Goal: Information Seeking & Learning: Learn about a topic

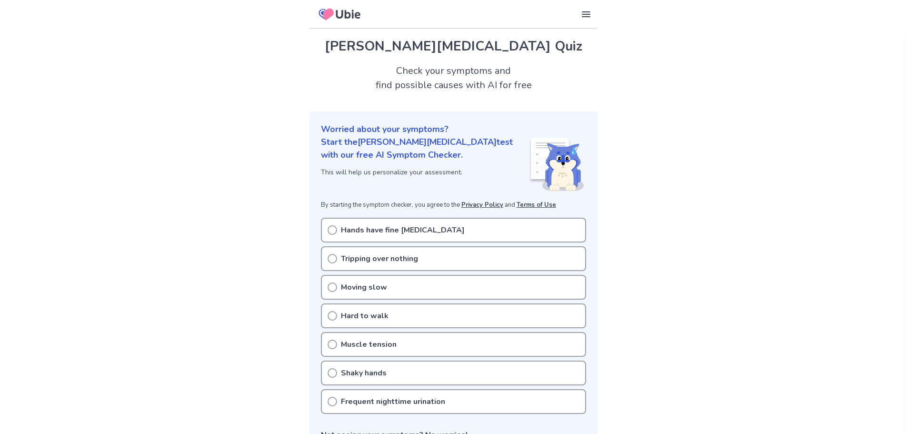
scroll to position [48, 0]
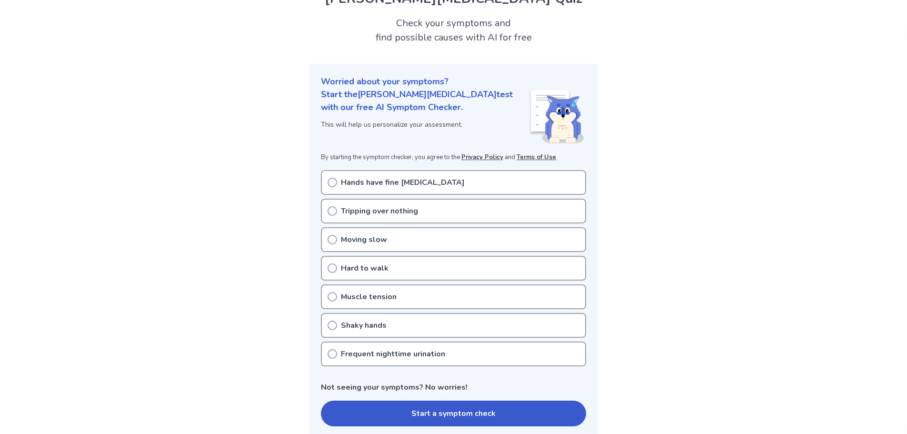
click at [419, 210] on div "Tripping over nothing" at bounding box center [453, 211] width 265 height 25
click at [357, 185] on p "Hands have fine [MEDICAL_DATA]" at bounding box center [403, 182] width 124 height 11
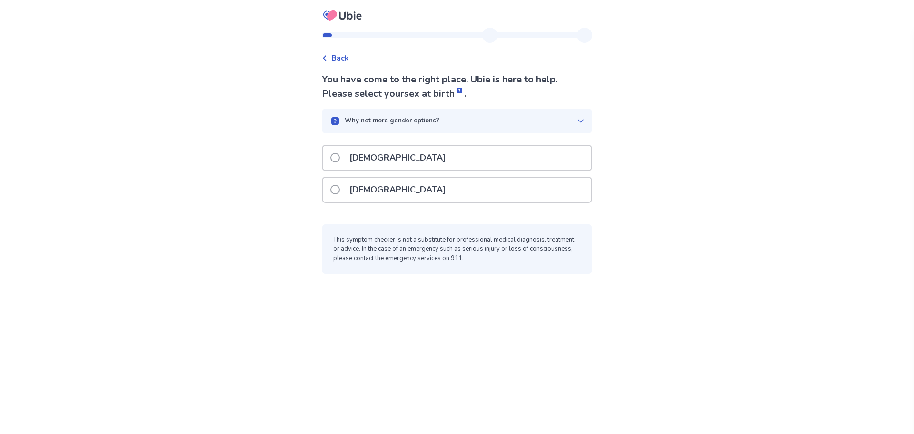
click at [328, 53] on div "Back" at bounding box center [335, 57] width 27 height 11
click at [393, 195] on div "[DEMOGRAPHIC_DATA]" at bounding box center [457, 190] width 269 height 24
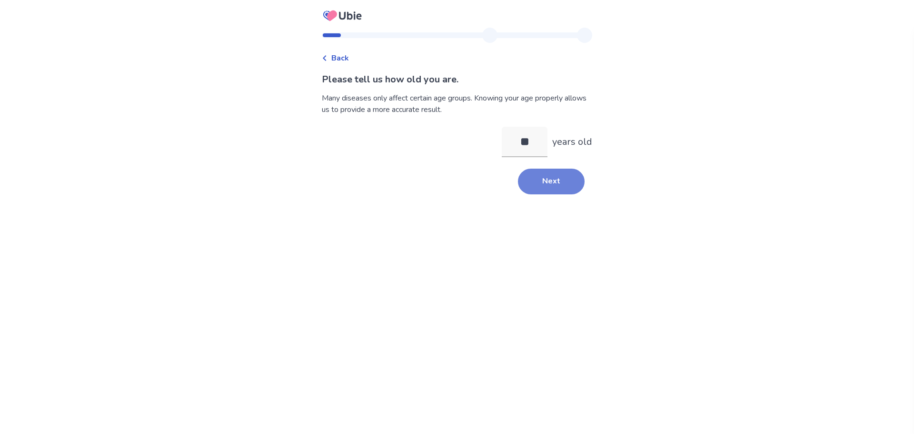
type input "**"
click at [530, 179] on button "Next" at bounding box center [551, 182] width 67 height 26
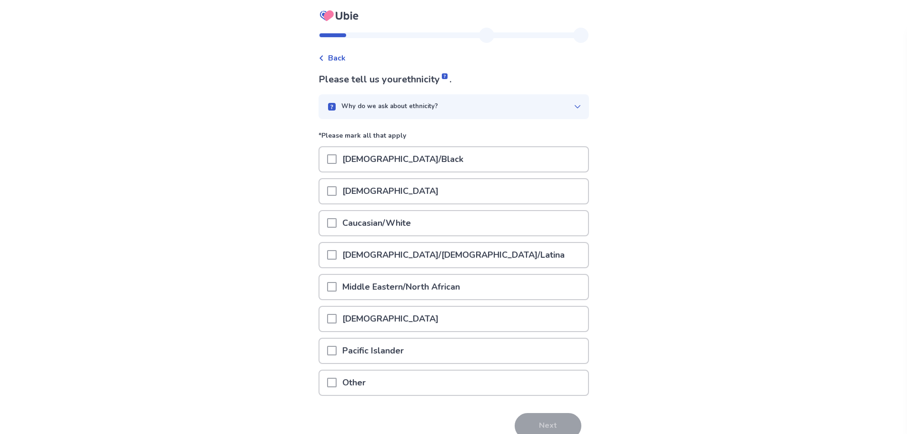
click at [492, 192] on div "Asian" at bounding box center [453, 191] width 269 height 24
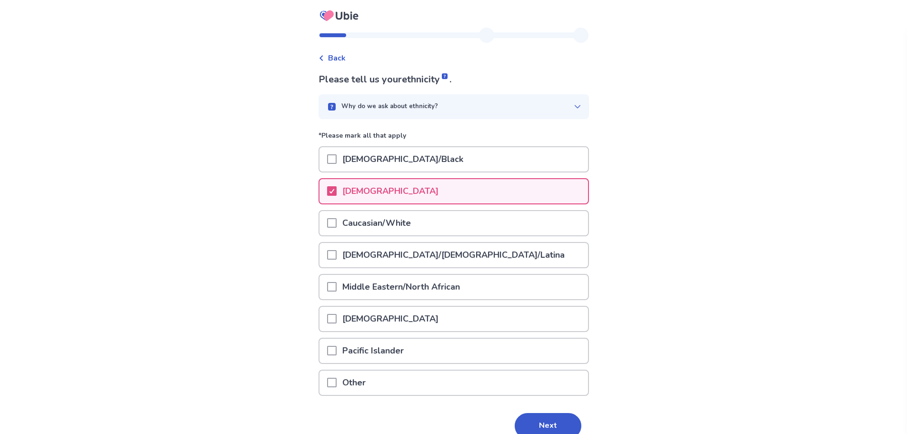
click at [437, 223] on div "Caucasian/White" at bounding box center [453, 223] width 269 height 24
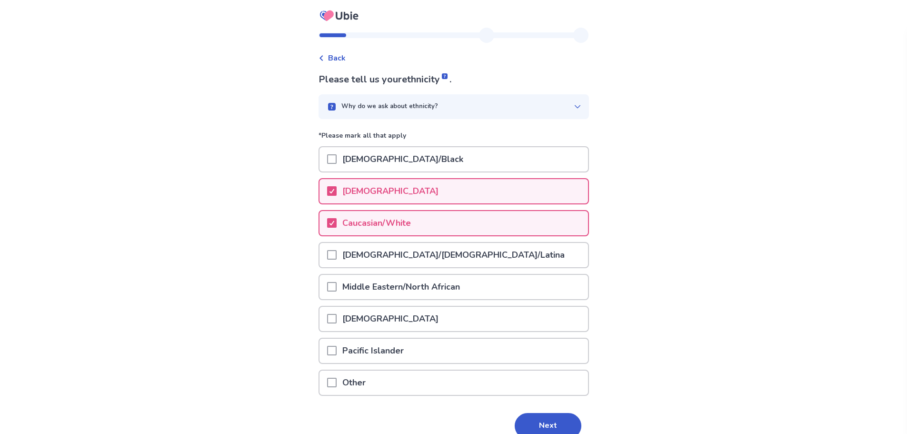
scroll to position [47, 0]
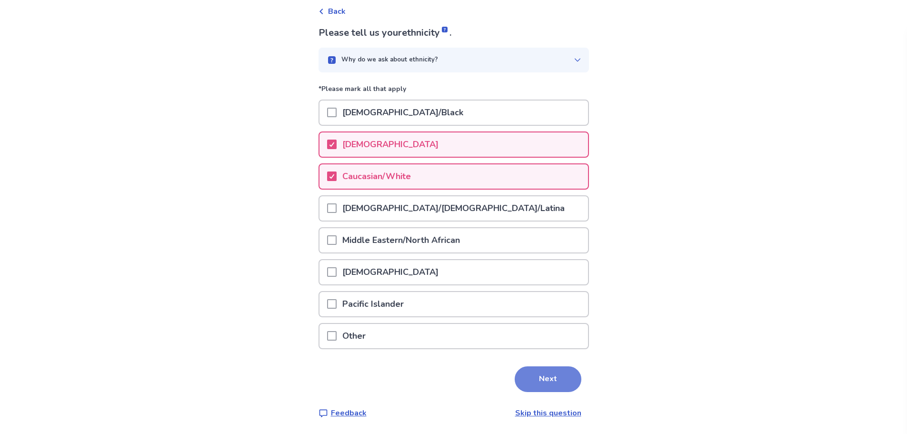
click at [551, 384] on button "Next" at bounding box center [548, 379] width 67 height 26
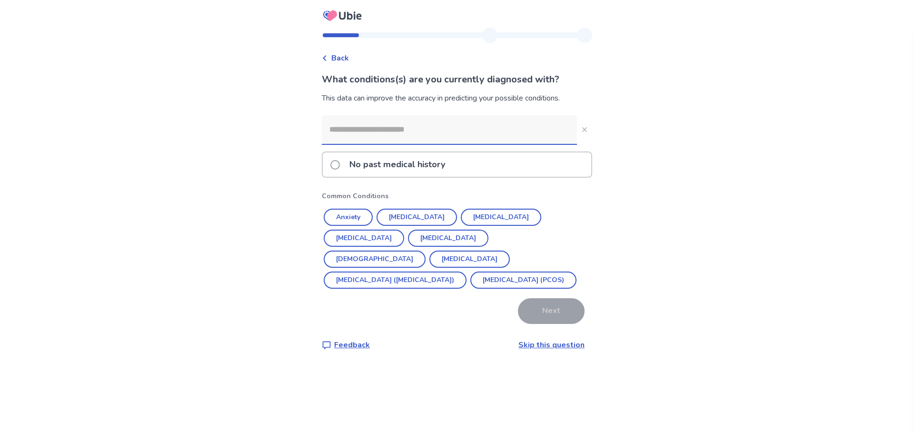
drag, startPoint x: 364, startPoint y: 129, endPoint x: 365, endPoint y: 124, distance: 5.0
click at [364, 127] on input at bounding box center [449, 129] width 255 height 29
click at [421, 271] on button "Irritable Bowel Syndrome (IBS)" at bounding box center [395, 279] width 143 height 17
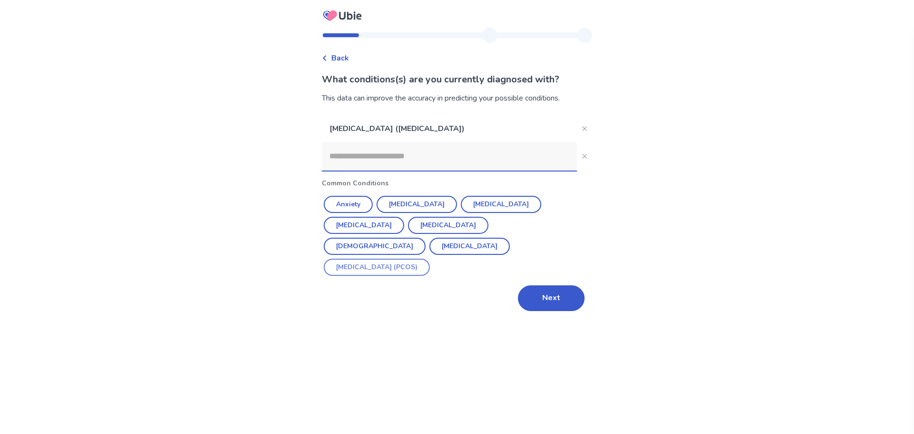
click at [416, 259] on button "Polycystic ovarian syndrome (PCOS)" at bounding box center [377, 267] width 106 height 17
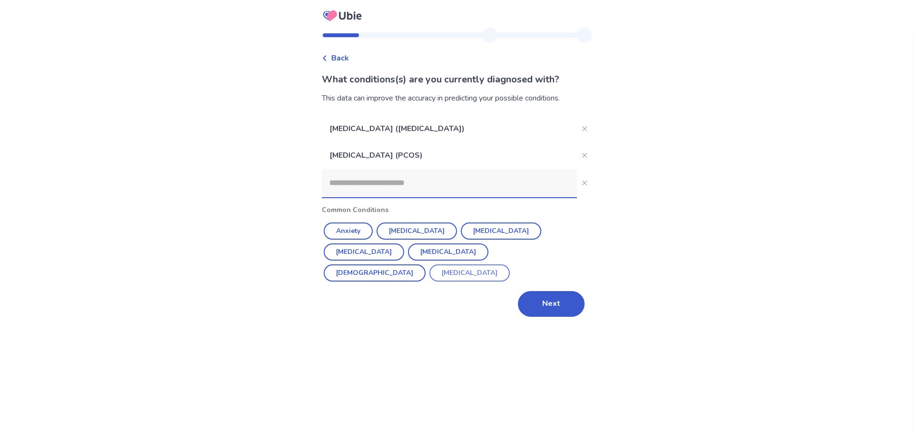
click at [501, 264] on button "Endometriosis" at bounding box center [469, 272] width 80 height 17
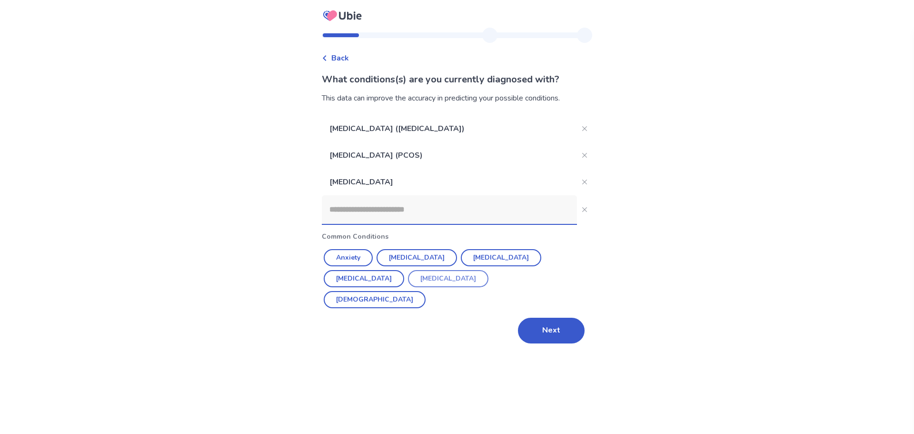
click at [408, 279] on button "Hypothyroidism" at bounding box center [448, 278] width 80 height 17
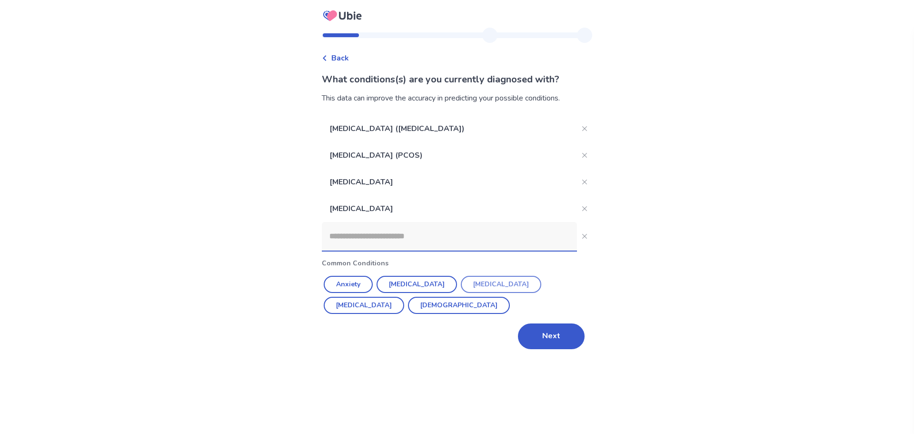
click at [495, 280] on button "Depression" at bounding box center [501, 284] width 80 height 17
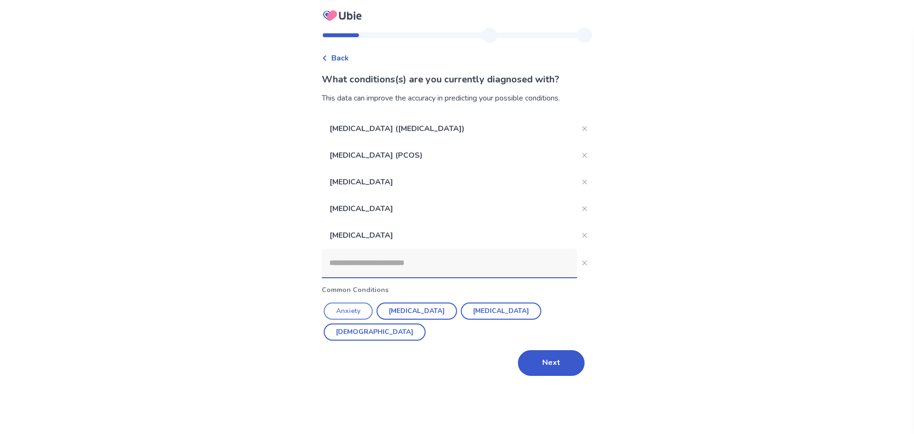
click at [369, 312] on button "Anxiety" at bounding box center [348, 310] width 49 height 17
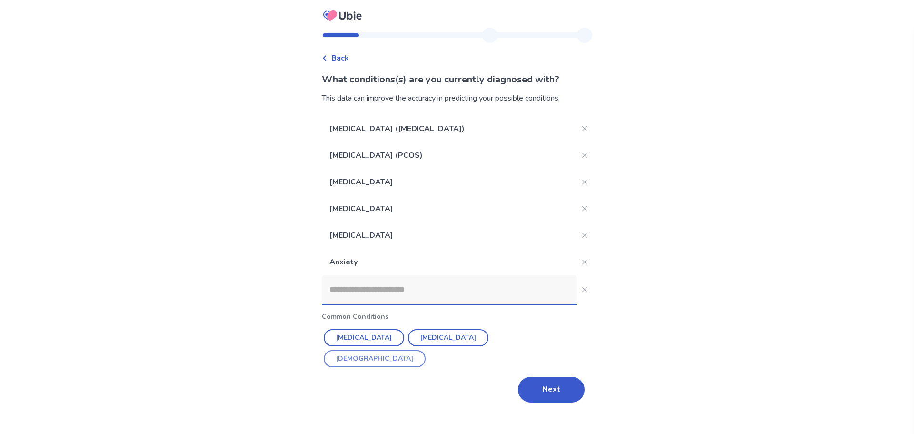
click at [426, 350] on button "Asthma" at bounding box center [375, 358] width 102 height 17
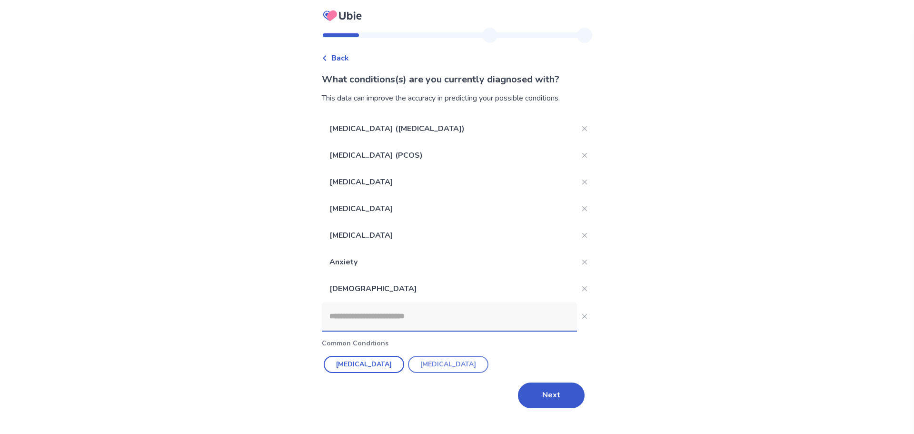
click at [423, 361] on button "Diabetes" at bounding box center [448, 364] width 80 height 17
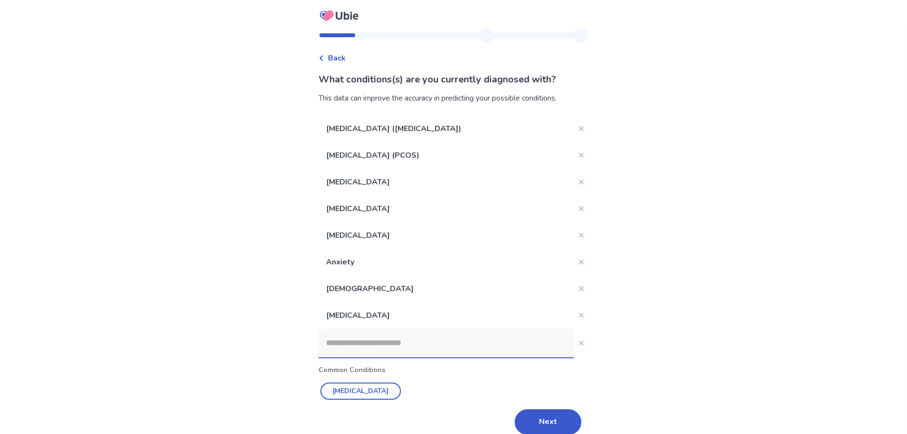
click at [419, 344] on input at bounding box center [446, 343] width 255 height 29
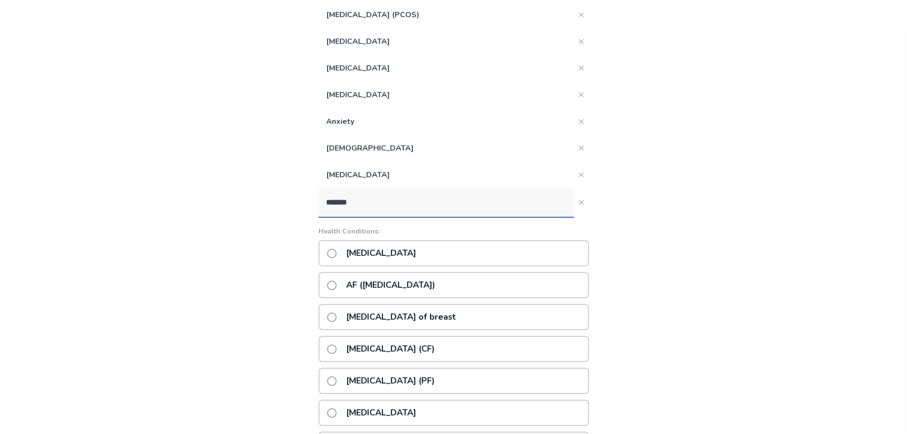
scroll to position [143, 0]
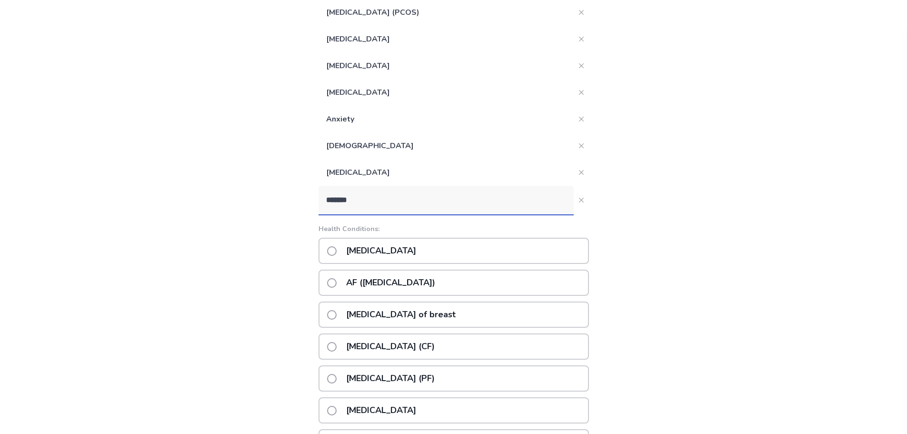
type input "*******"
click at [449, 256] on div "Fibromyalgia" at bounding box center [454, 251] width 270 height 26
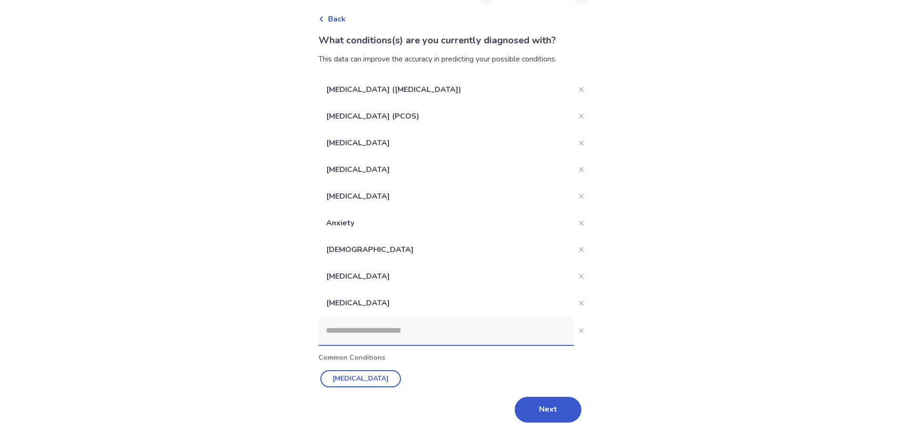
click at [440, 330] on input at bounding box center [446, 330] width 255 height 29
click at [383, 331] on input at bounding box center [446, 330] width 255 height 29
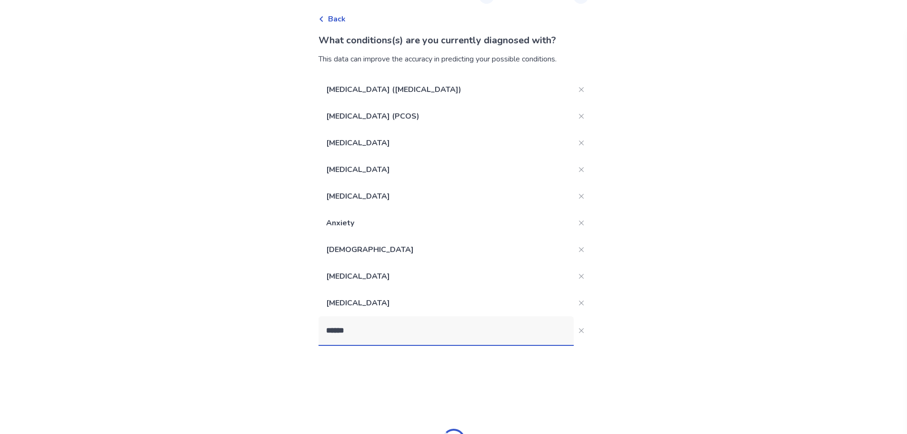
type input "*******"
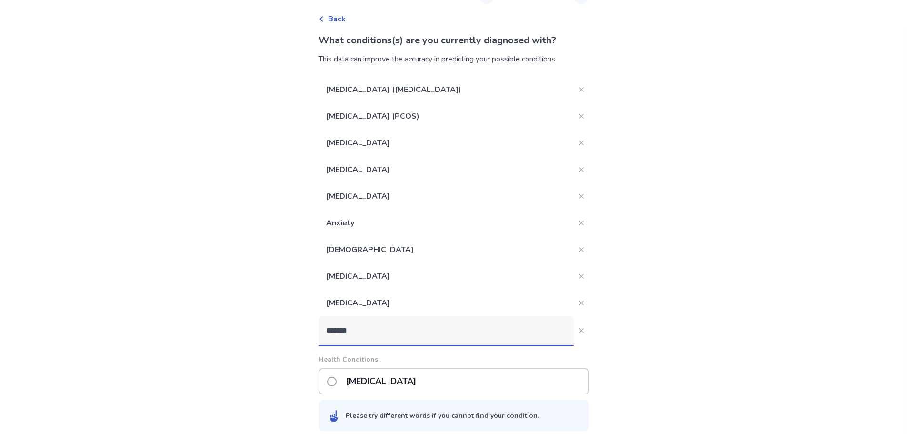
click at [393, 384] on p "Bipolar disorder" at bounding box center [380, 381] width 81 height 24
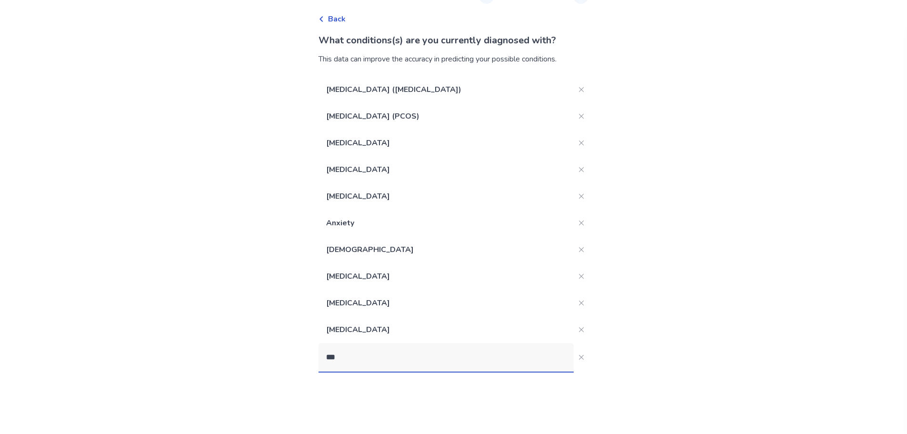
type input "****"
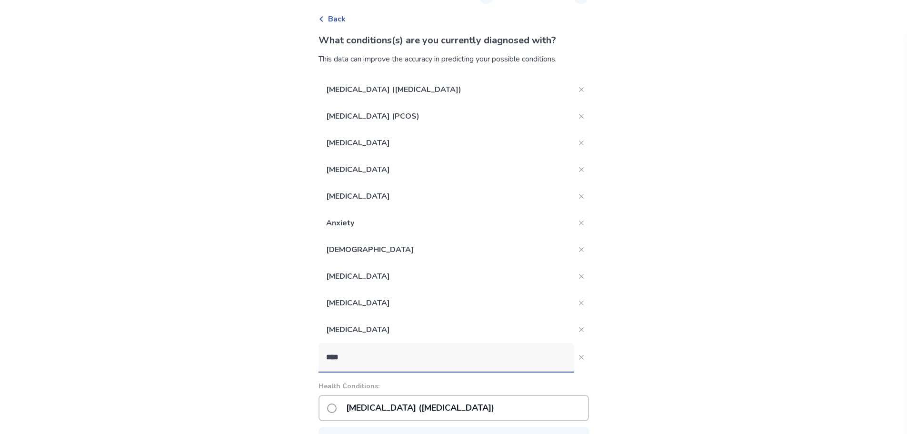
click at [396, 407] on p "Post-traumatic stress disorder (PTSD)" at bounding box center [419, 408] width 159 height 24
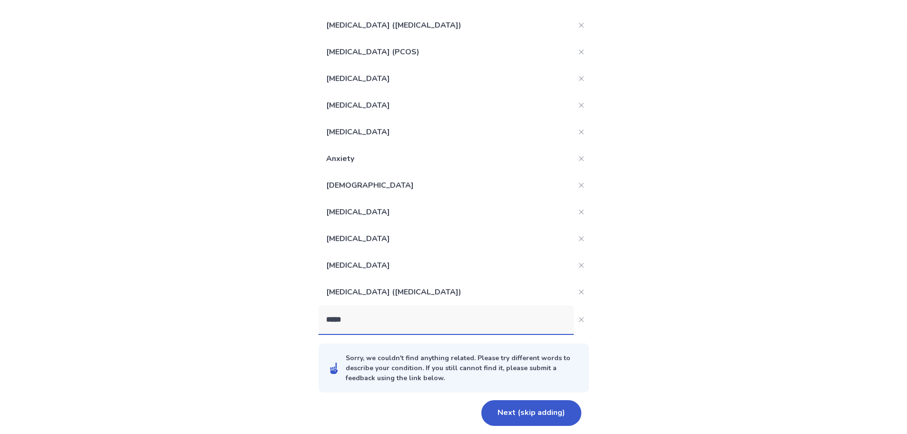
scroll to position [107, 0]
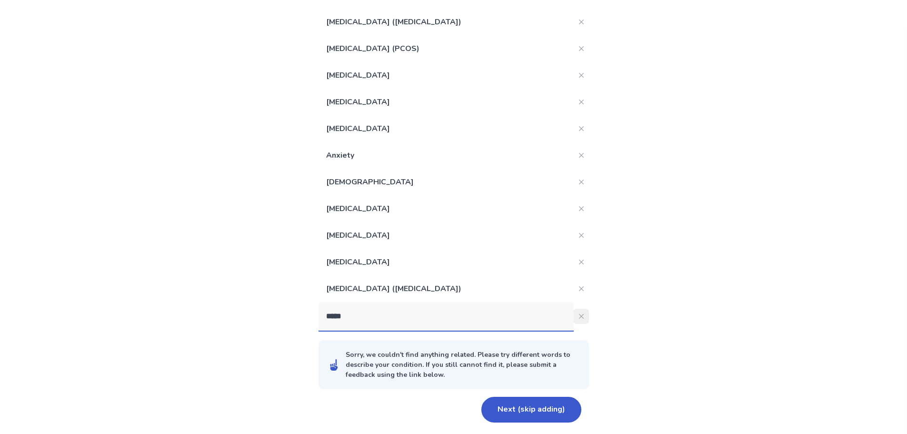
type input "*****"
click at [574, 316] on button "*****" at bounding box center [581, 316] width 15 height 15
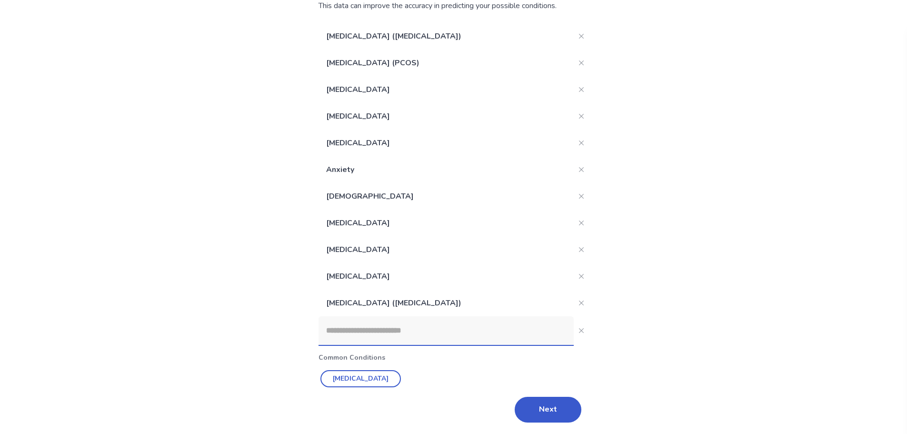
click at [409, 337] on input at bounding box center [446, 330] width 255 height 29
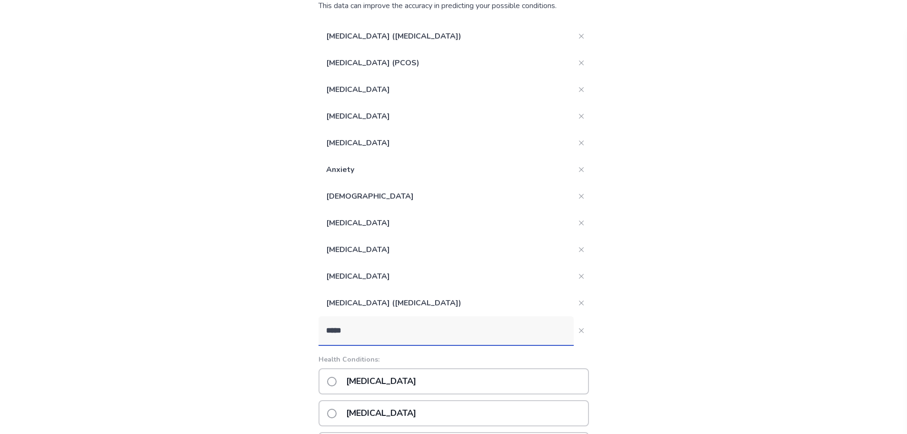
type input "******"
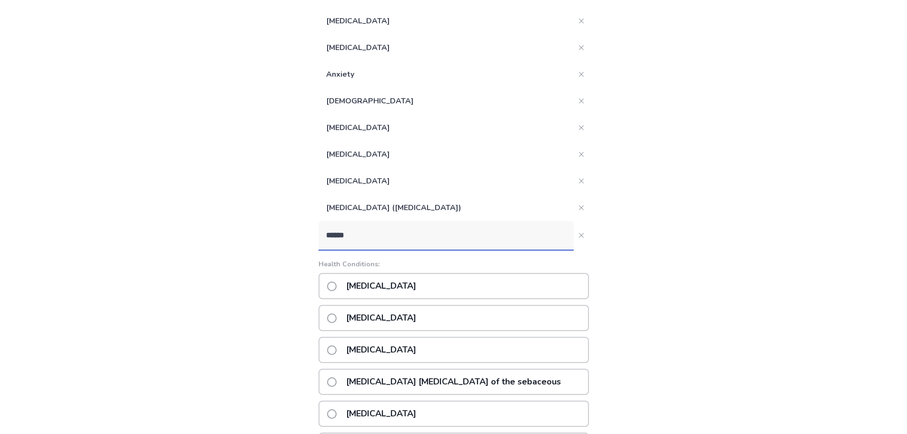
click at [422, 314] on p "Seborrheic dermatitis" at bounding box center [380, 318] width 81 height 24
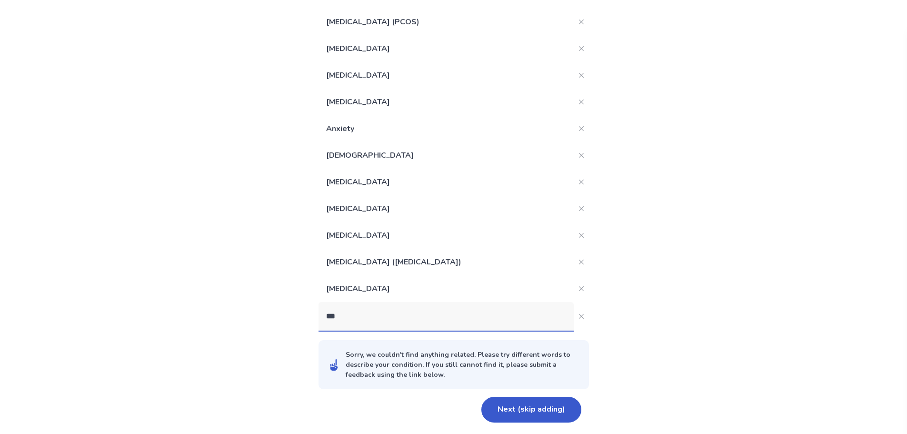
scroll to position [188, 0]
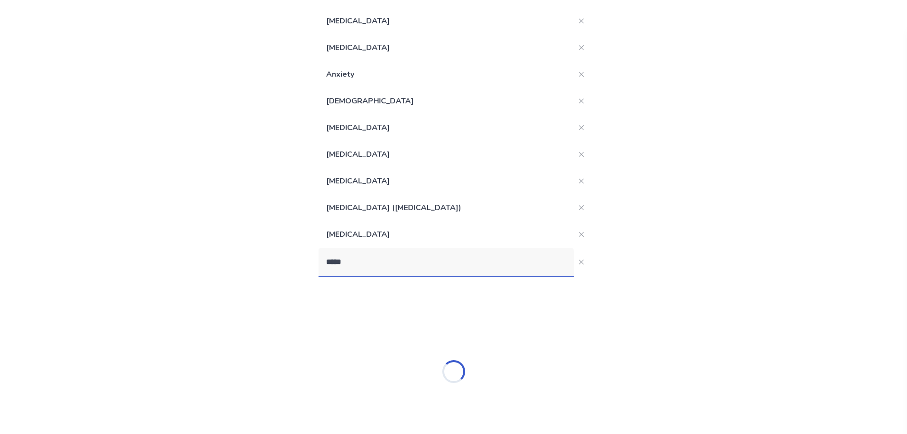
type input "******"
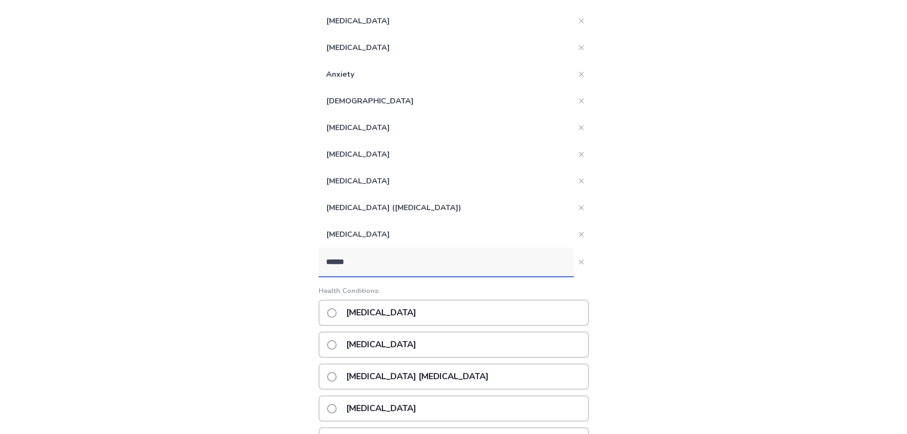
click at [377, 312] on p "Anemia" at bounding box center [380, 312] width 81 height 24
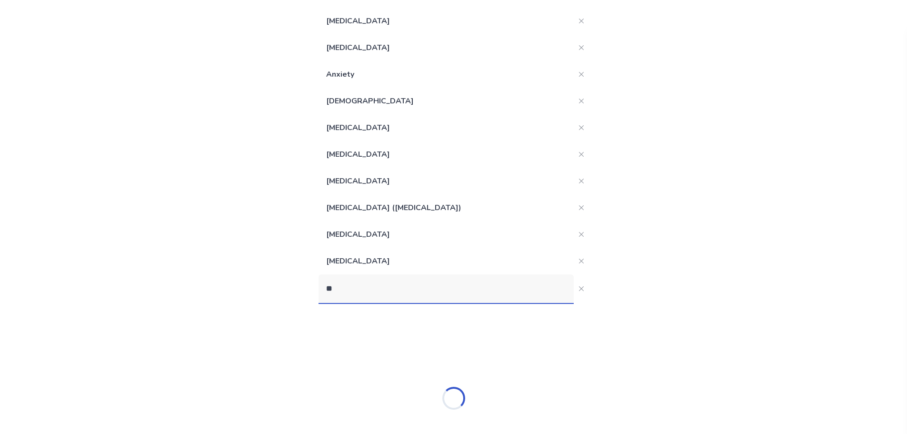
type input "*"
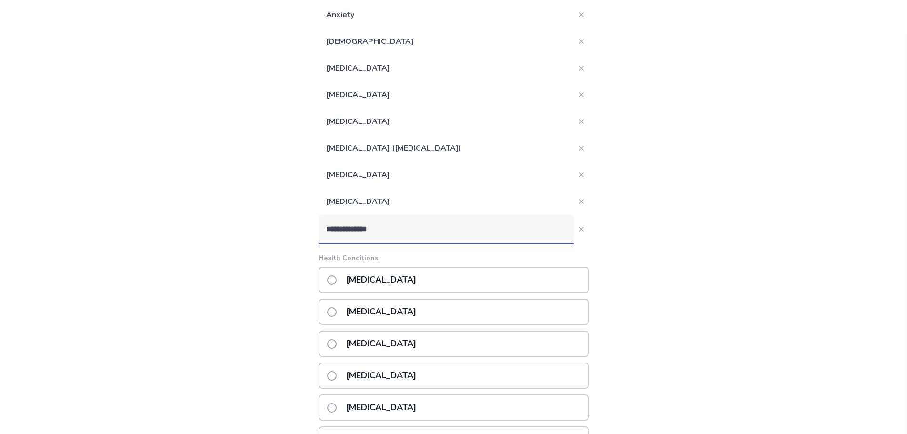
scroll to position [283, 0]
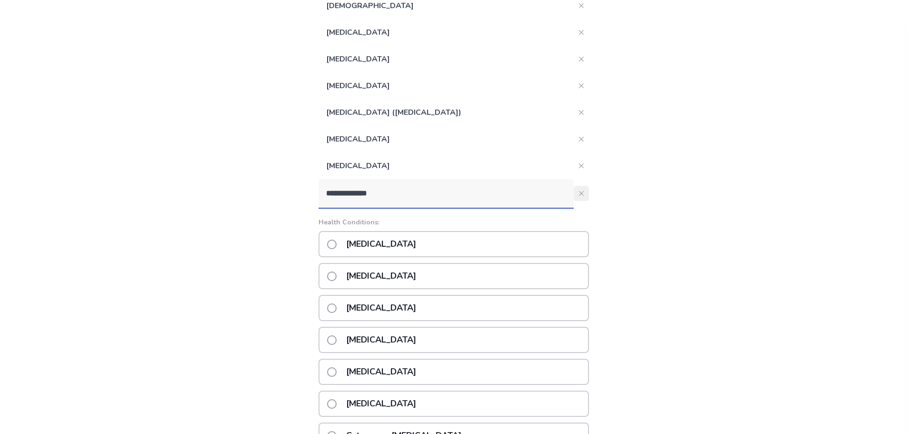
type input "**********"
click at [574, 196] on button "**********" at bounding box center [581, 193] width 15 height 15
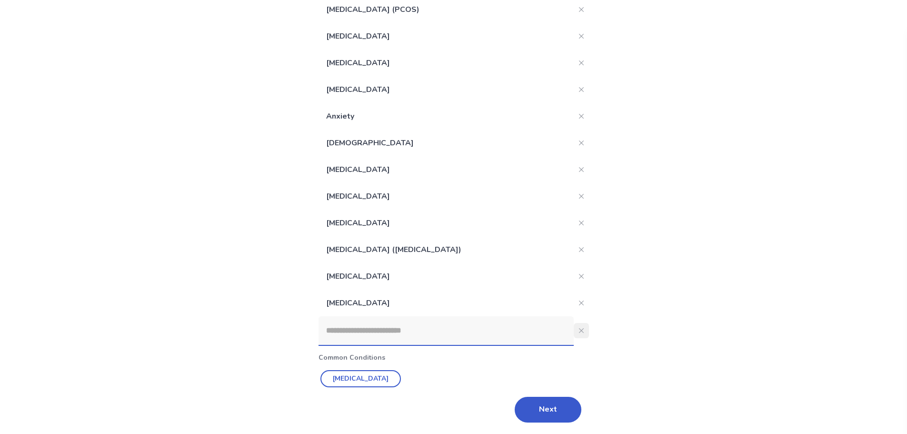
scroll to position [146, 0]
click at [465, 321] on input at bounding box center [446, 330] width 255 height 29
paste input "**********"
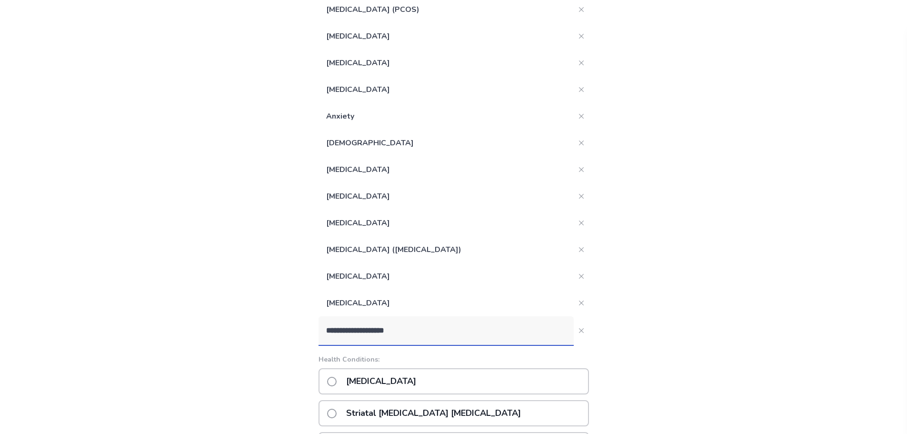
type input "**********"
click at [457, 380] on div "Acanthosis nigricans" at bounding box center [454, 381] width 270 height 26
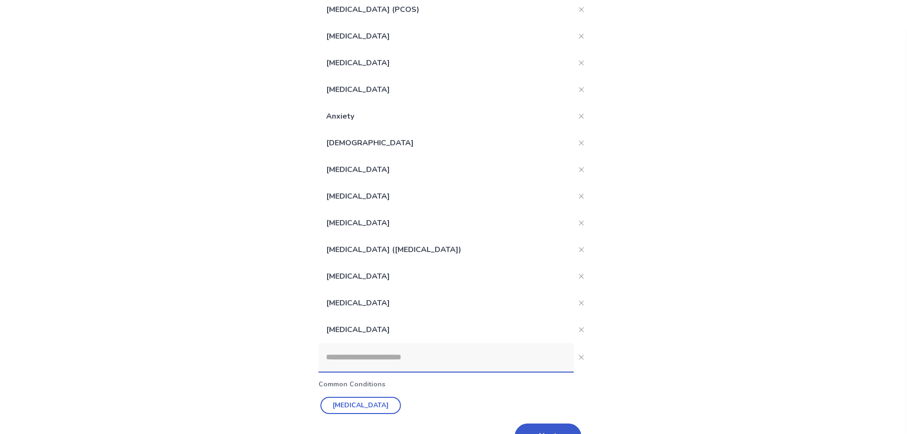
click at [440, 354] on input at bounding box center [446, 357] width 255 height 29
paste input "*********"
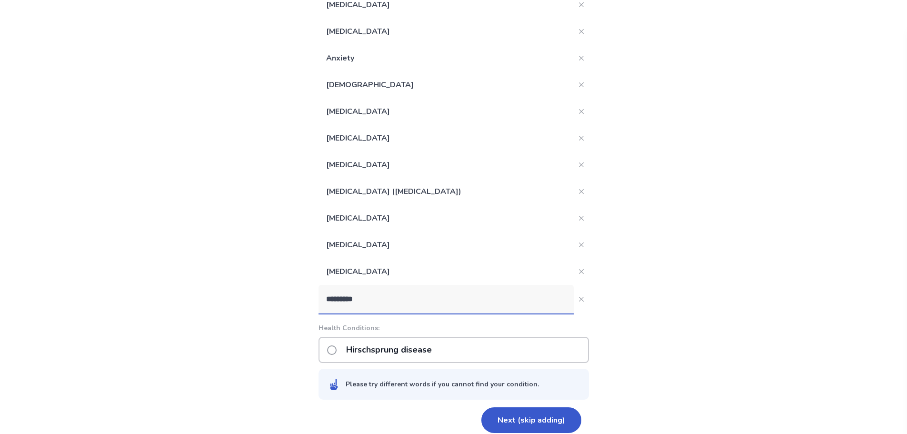
scroll to position [214, 0]
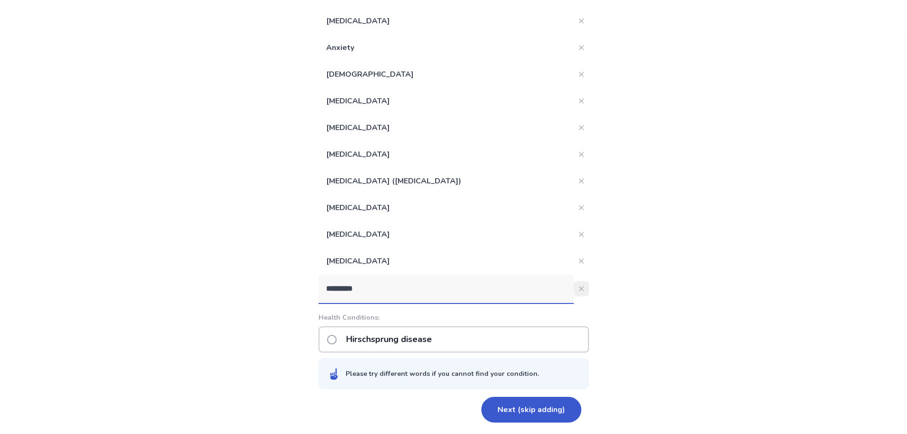
type input "*********"
click at [579, 289] on button "*********" at bounding box center [581, 288] width 15 height 15
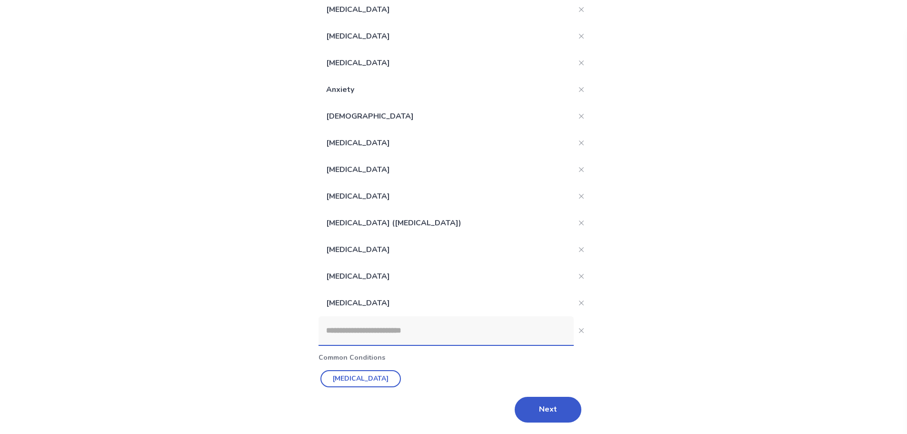
click at [361, 332] on input at bounding box center [446, 330] width 255 height 29
paste input "**********"
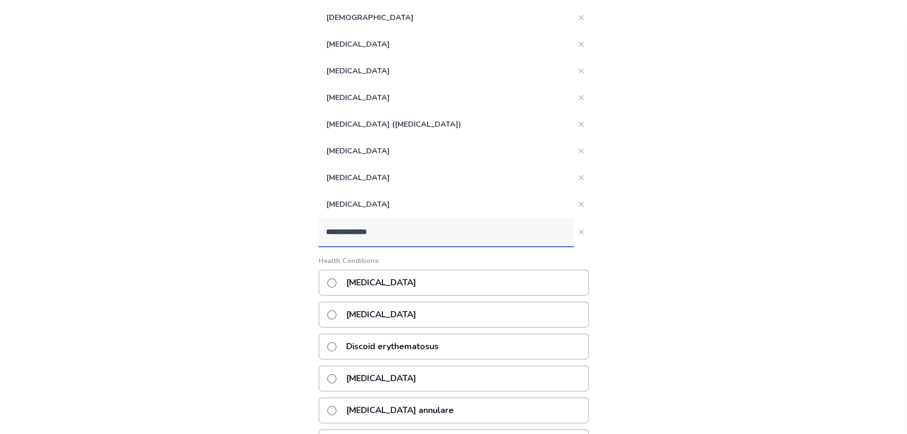
scroll to position [315, 0]
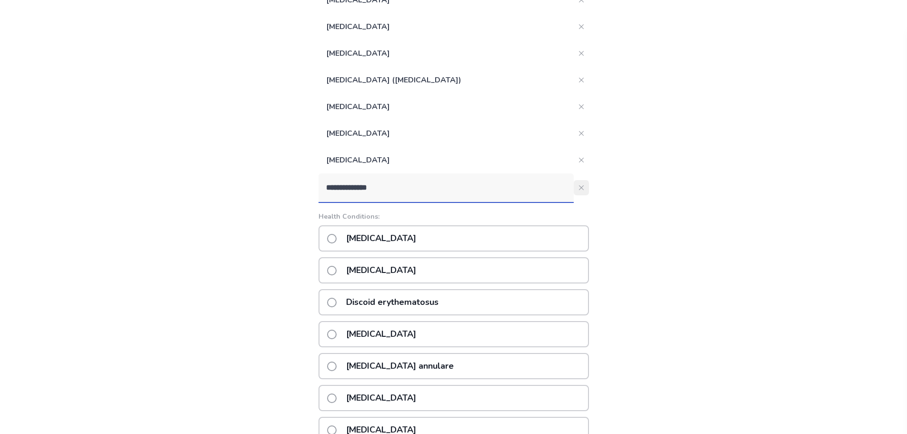
type input "**********"
click at [578, 187] on button "**********" at bounding box center [581, 187] width 15 height 15
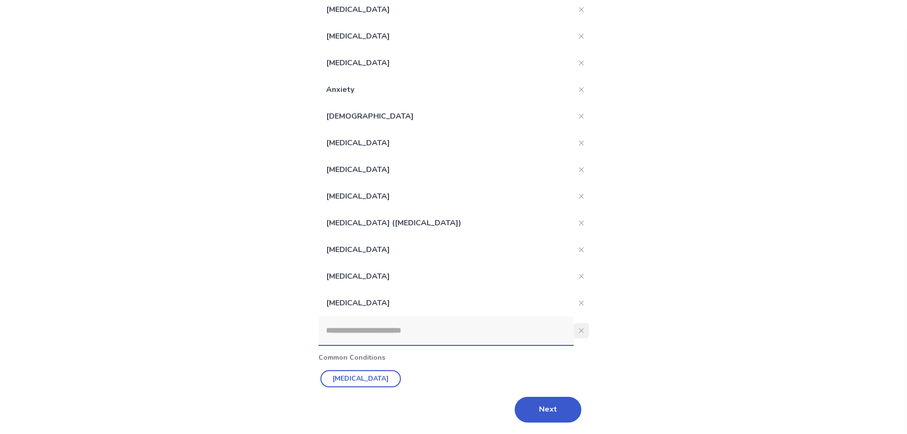
scroll to position [172, 0]
click at [383, 332] on input at bounding box center [446, 330] width 255 height 29
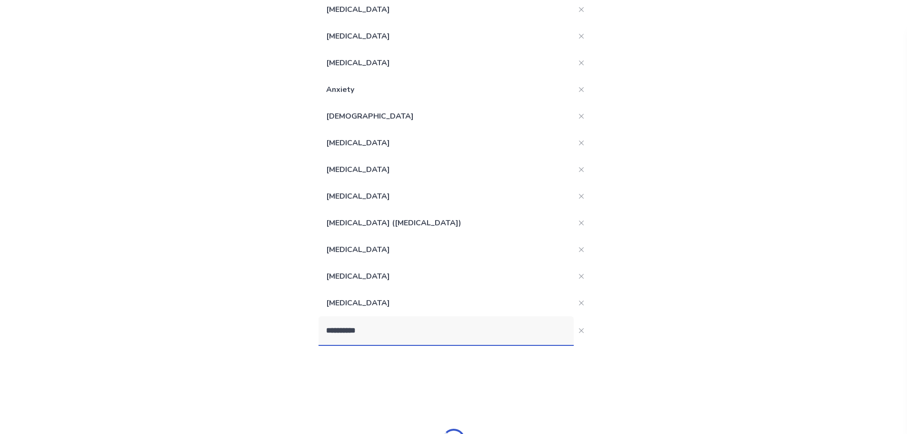
type input "**********"
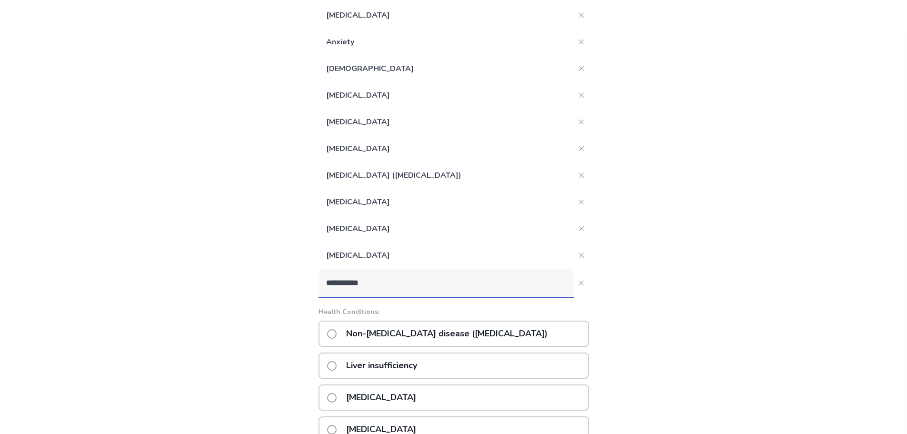
click at [389, 336] on p "Non-alcoholic fatty liver disease (NAFLD)" at bounding box center [446, 333] width 213 height 24
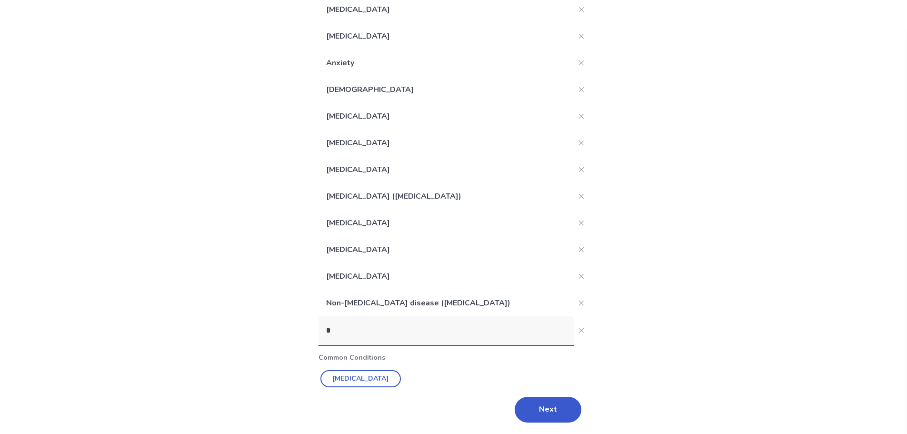
scroll to position [220, 0]
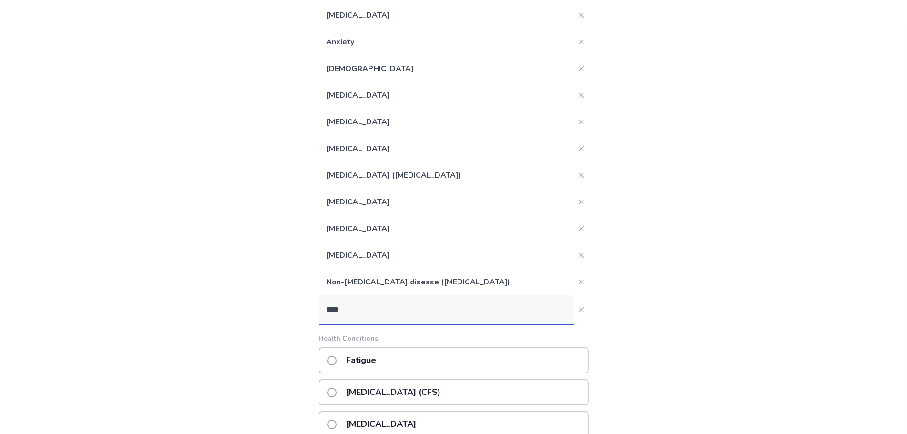
type input "****"
click at [396, 359] on div "Fatigue" at bounding box center [454, 360] width 270 height 26
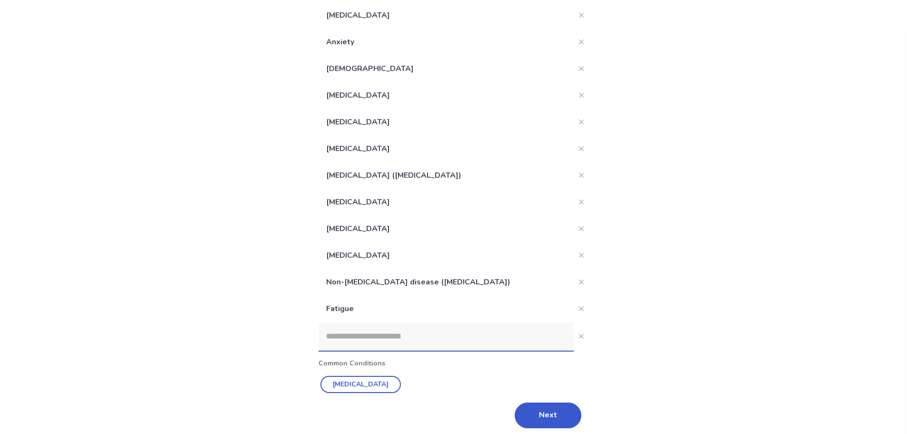
click at [386, 339] on input at bounding box center [446, 336] width 255 height 29
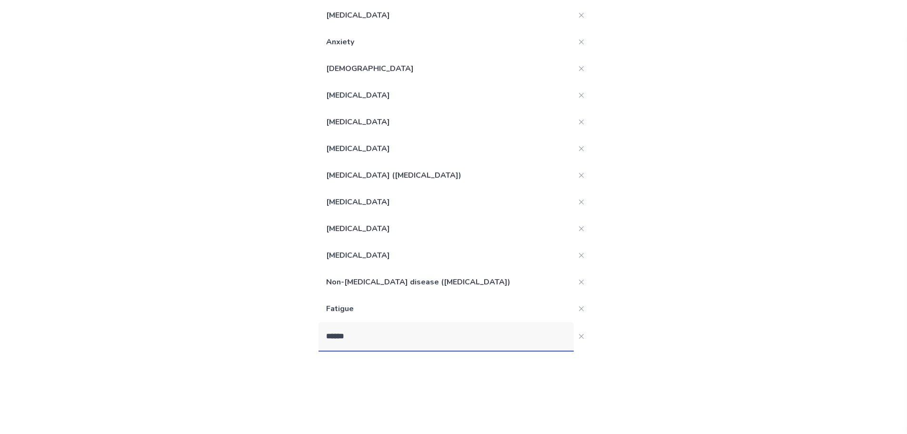
type input "*******"
click at [353, 415] on p "Chronic pain" at bounding box center [380, 419] width 81 height 24
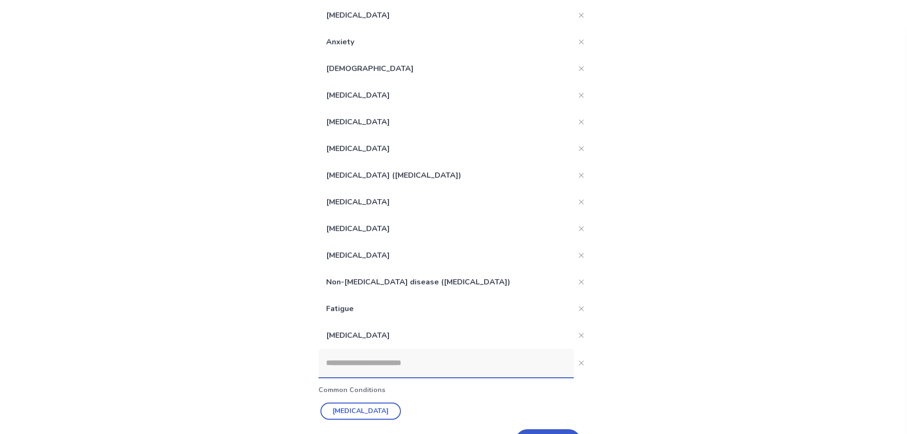
click at [355, 367] on input at bounding box center [446, 363] width 255 height 29
paste input "**********"
type input "**********"
click at [381, 408] on p "Hidradenitis suppurativa" at bounding box center [380, 413] width 81 height 24
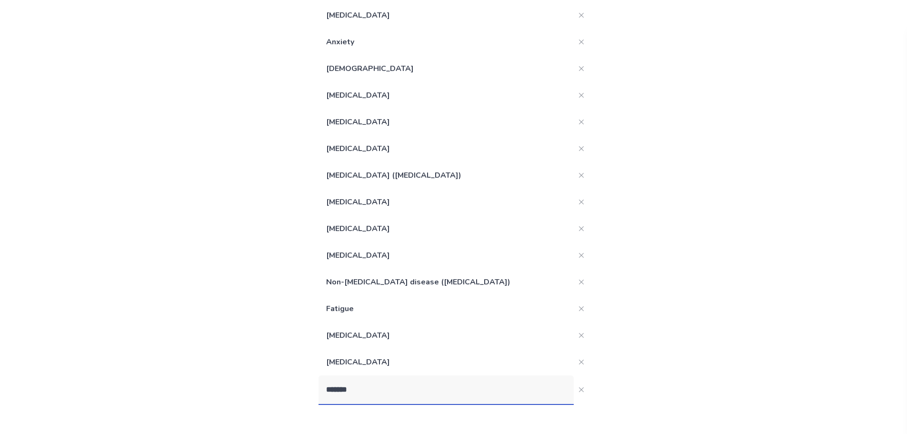
type input "********"
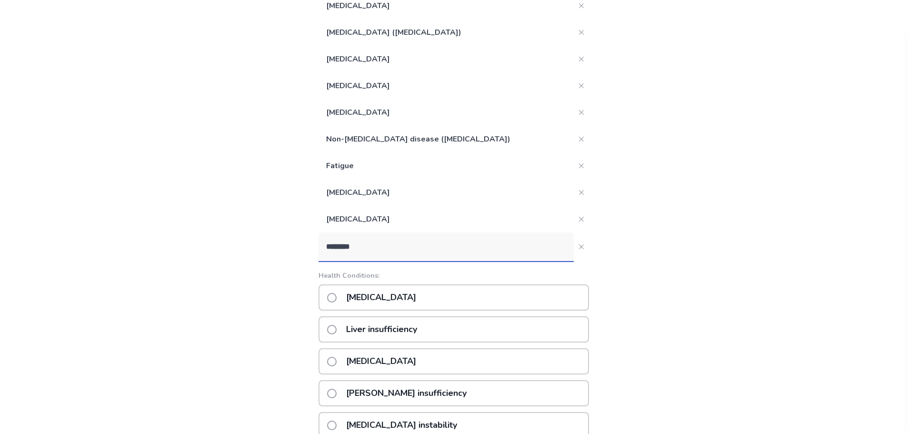
click at [387, 302] on p "Insomnia" at bounding box center [380, 297] width 81 height 24
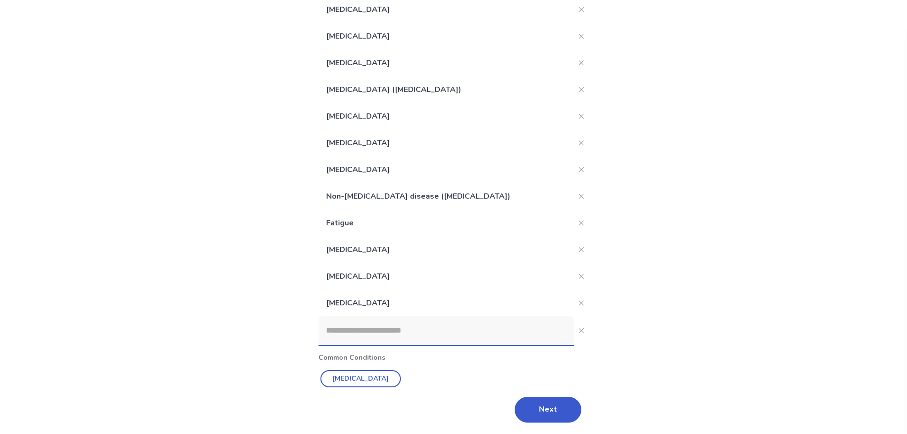
click at [389, 338] on input at bounding box center [446, 330] width 255 height 29
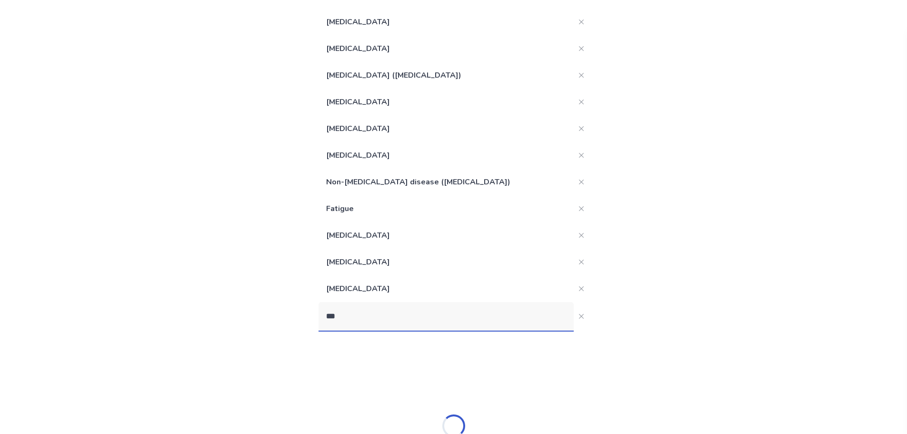
scroll to position [363, 0]
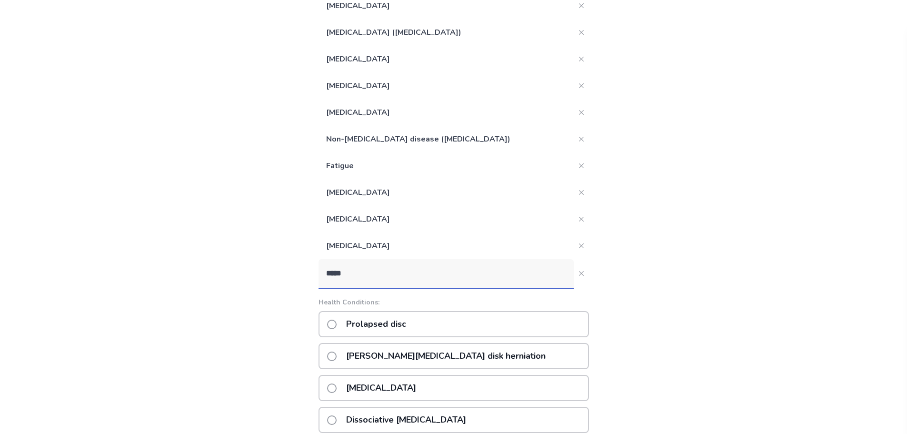
type input "******"
click at [395, 329] on p "Dissociative disorder" at bounding box center [380, 324] width 81 height 24
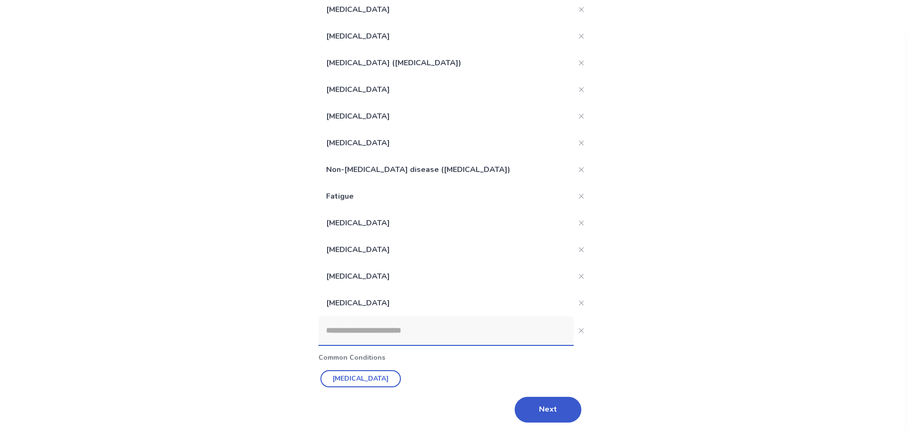
click at [392, 340] on input at bounding box center [446, 330] width 255 height 29
click at [549, 407] on button "Next" at bounding box center [548, 410] width 67 height 26
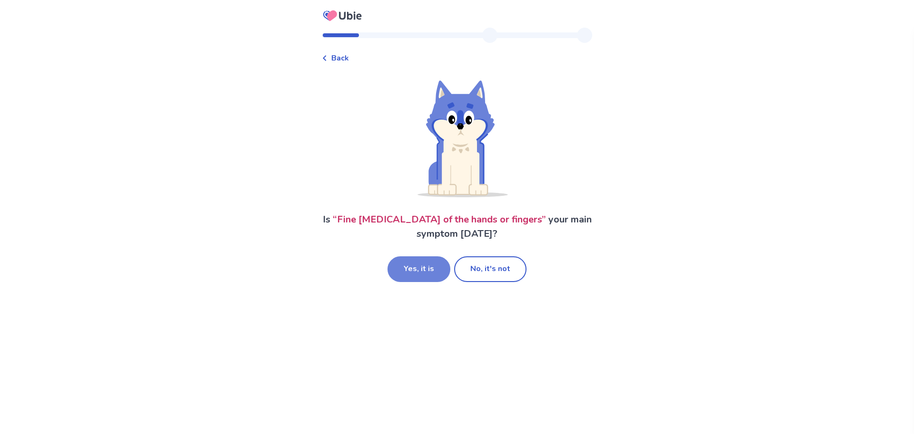
click at [440, 280] on button "Yes, it is" at bounding box center [419, 269] width 63 height 26
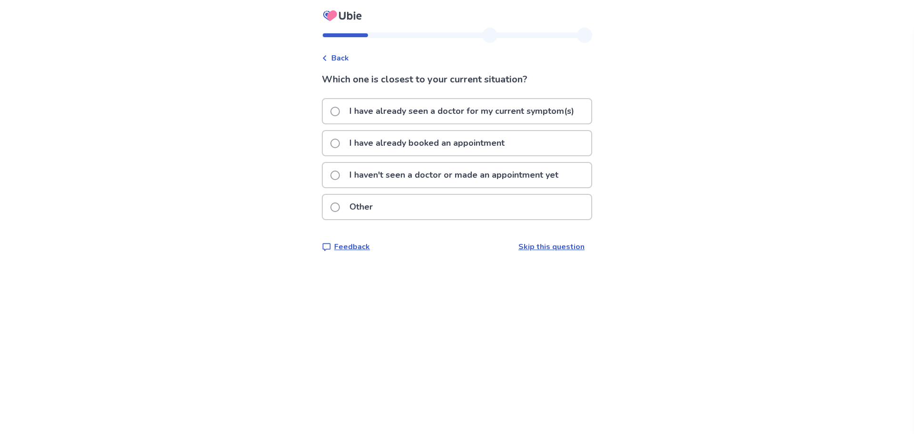
click at [366, 116] on p "I have already seen a doctor for my current symptom(s)" at bounding box center [462, 111] width 236 height 24
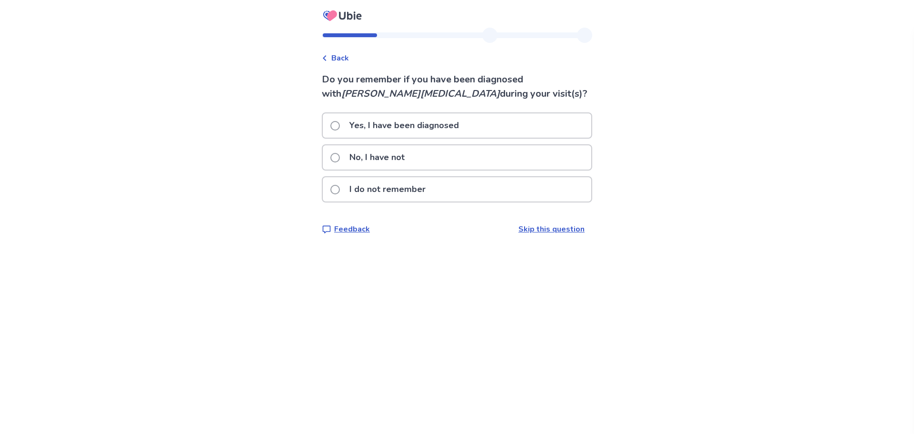
click at [378, 158] on p "No, I have not" at bounding box center [377, 157] width 67 height 24
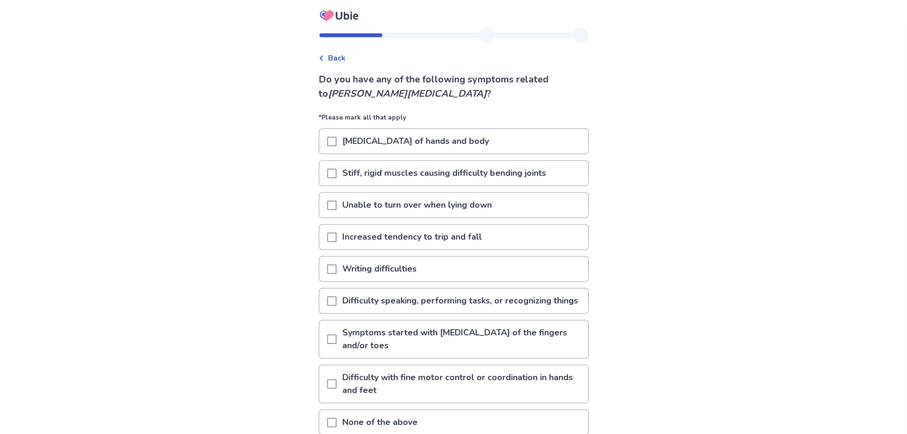
click at [336, 144] on span at bounding box center [332, 142] width 10 height 10
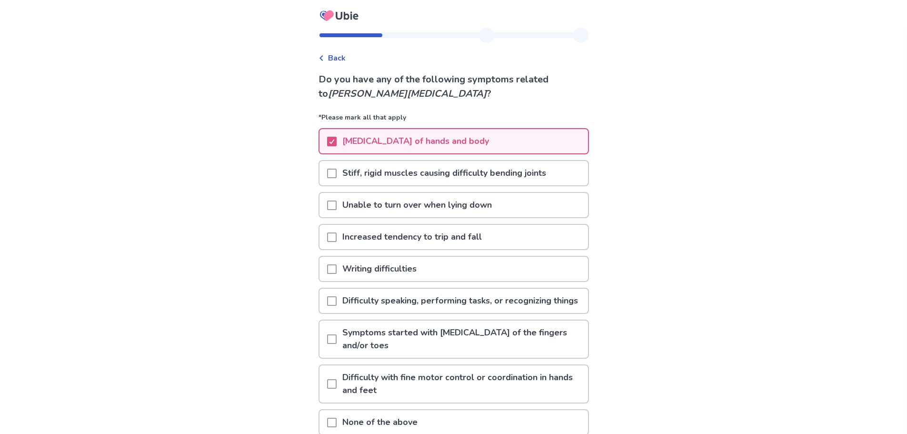
click at [334, 174] on span at bounding box center [332, 174] width 10 height 10
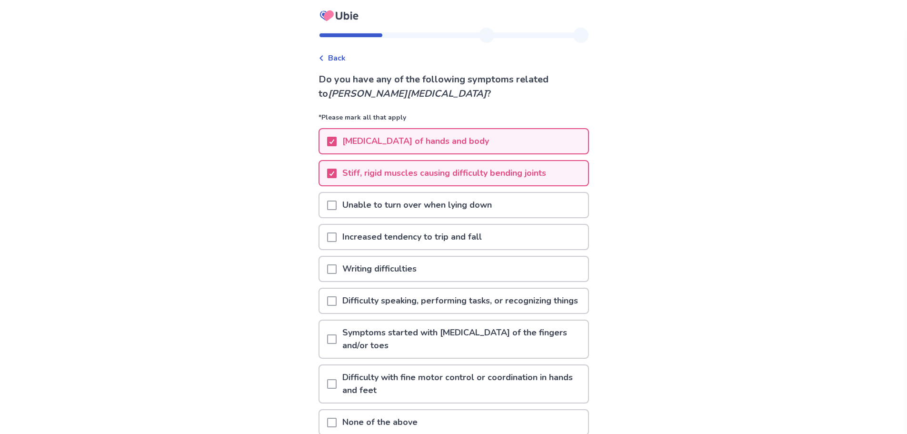
click at [335, 235] on span at bounding box center [332, 237] width 10 height 10
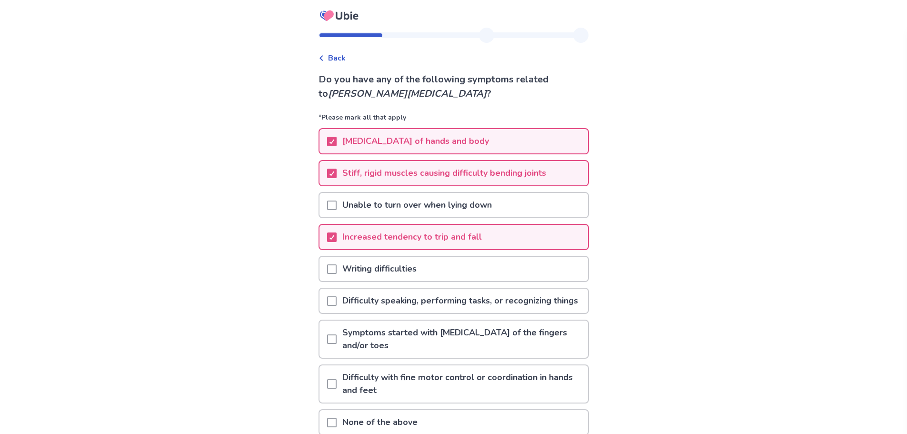
click at [337, 267] on span at bounding box center [332, 269] width 10 height 10
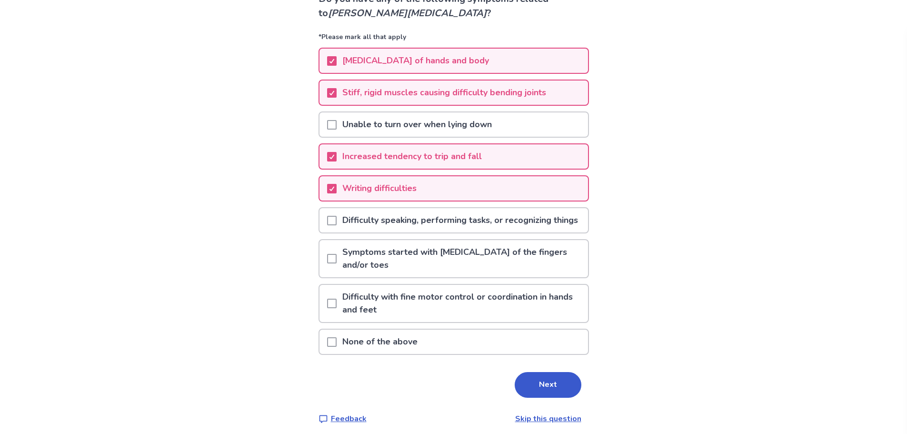
scroll to position [95, 0]
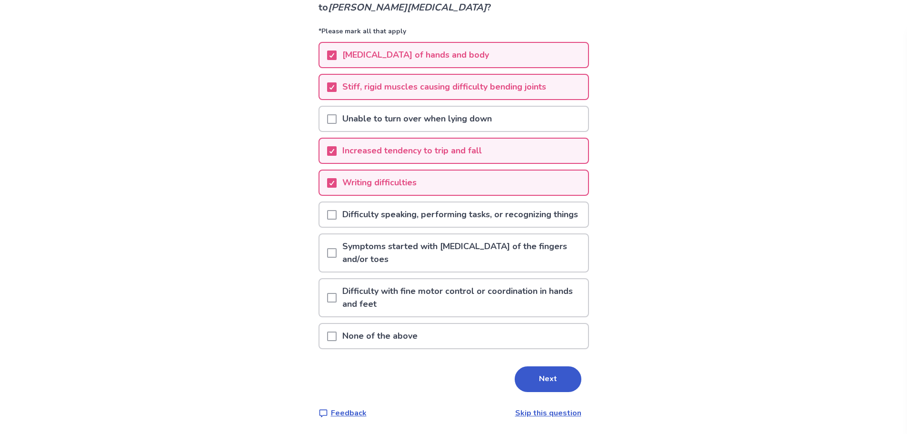
click at [337, 212] on span at bounding box center [332, 215] width 10 height 10
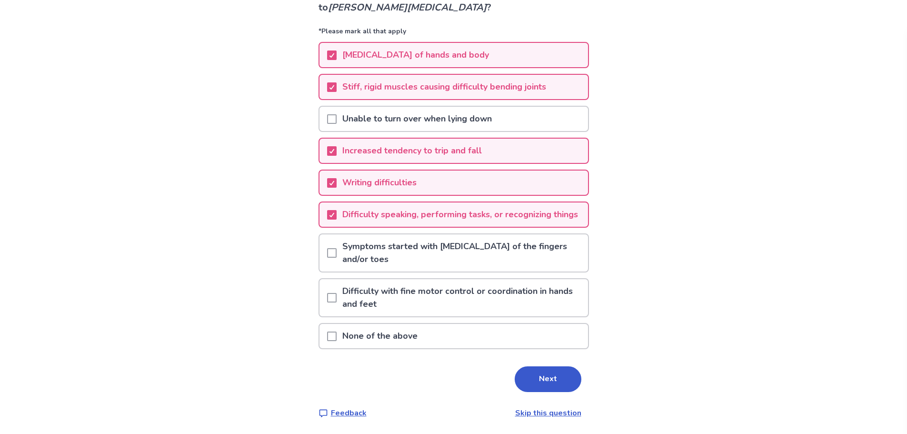
click at [333, 249] on div at bounding box center [332, 252] width 10 height 37
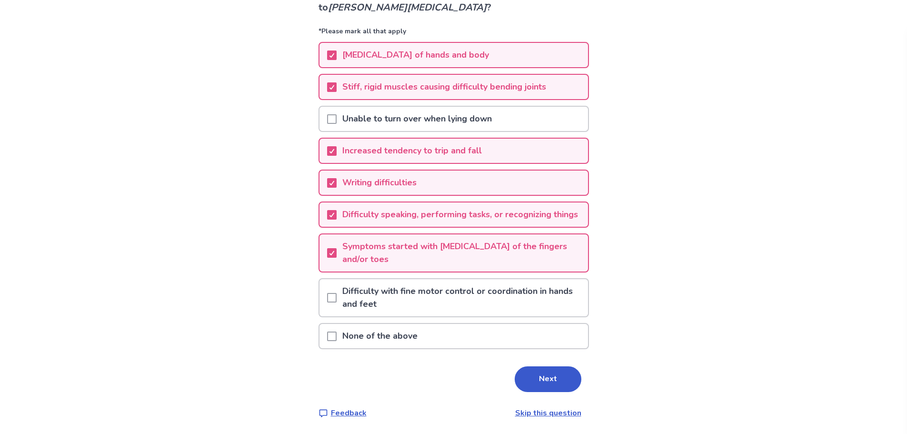
click at [331, 300] on div "Difficulty with fine motor control or coordination in hands and feet" at bounding box center [453, 297] width 269 height 37
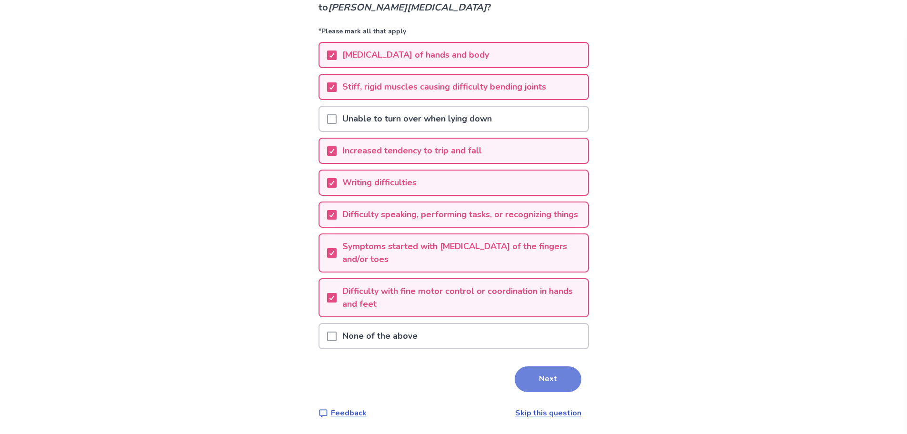
click at [529, 384] on button "Next" at bounding box center [548, 379] width 67 height 26
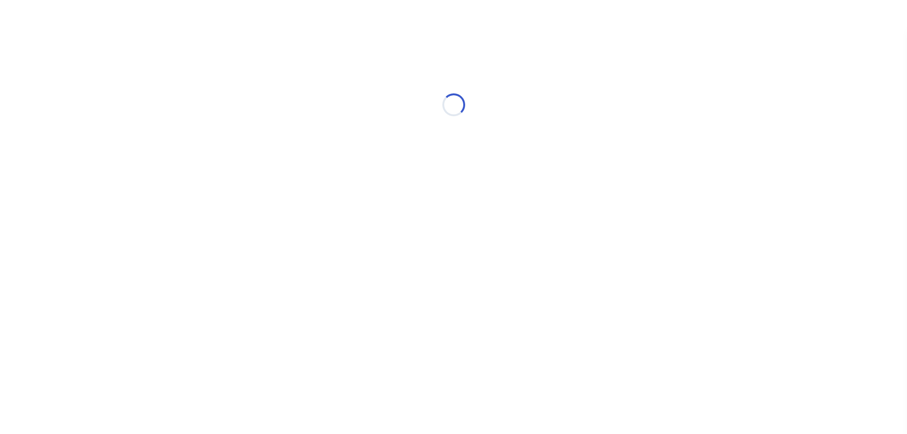
scroll to position [0, 0]
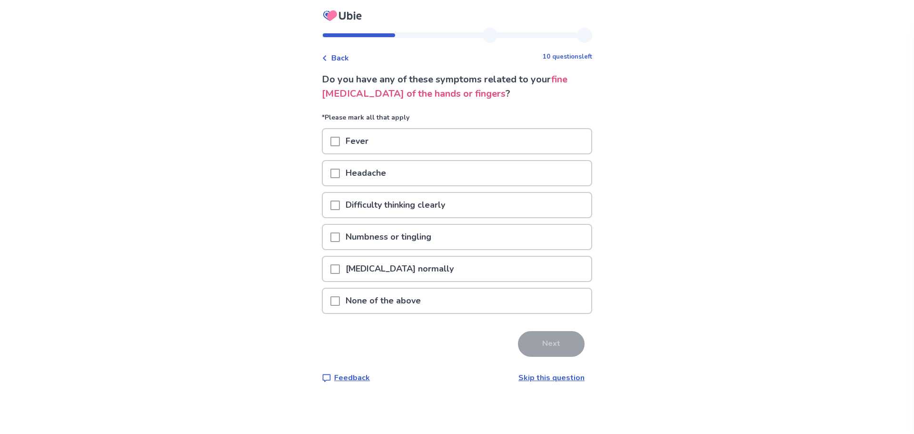
click at [337, 172] on span at bounding box center [335, 174] width 10 height 10
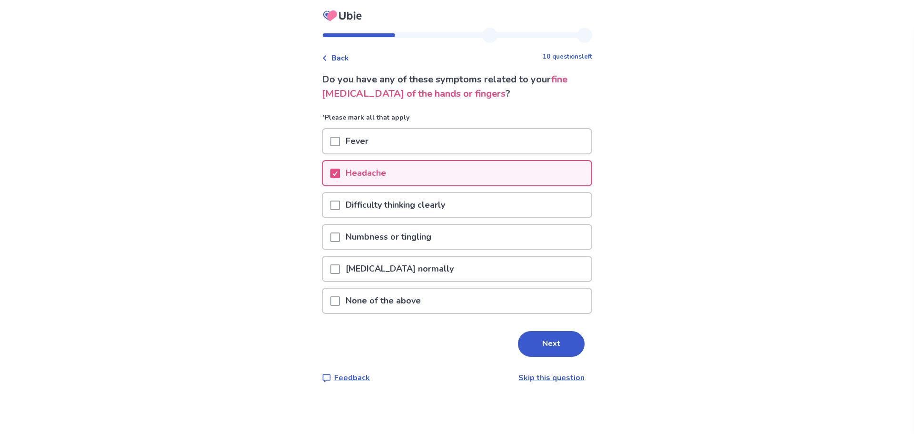
click at [340, 202] on span at bounding box center [335, 205] width 10 height 10
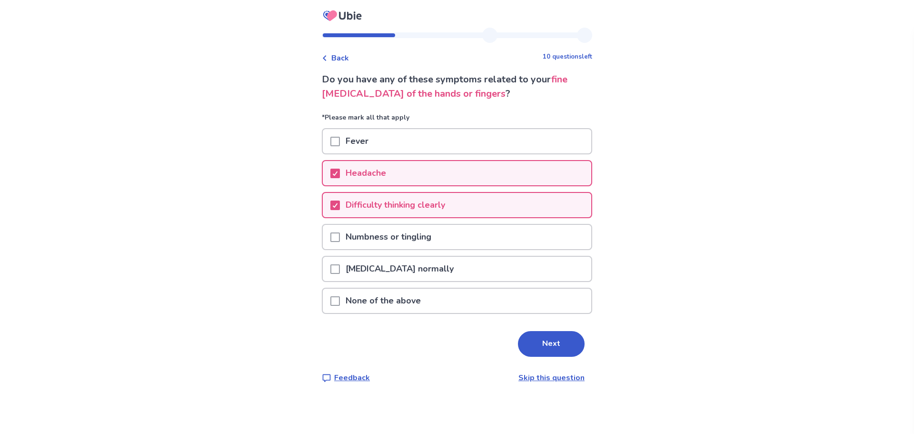
click at [340, 231] on div at bounding box center [335, 237] width 10 height 24
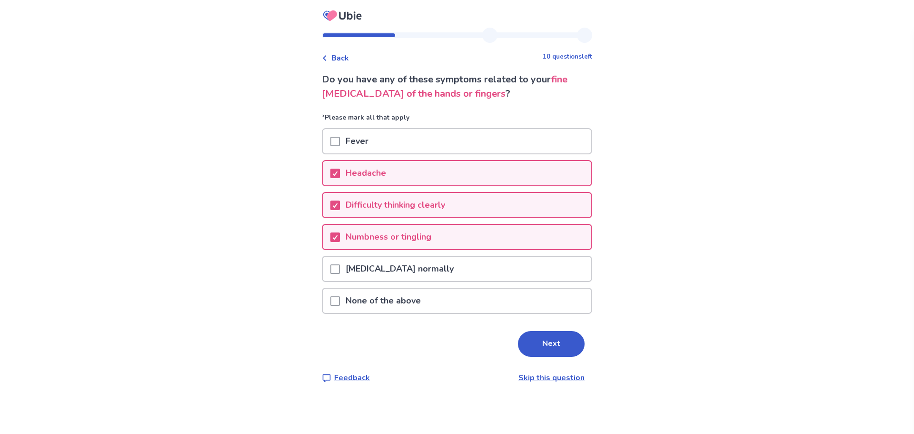
click at [337, 269] on span at bounding box center [335, 269] width 10 height 10
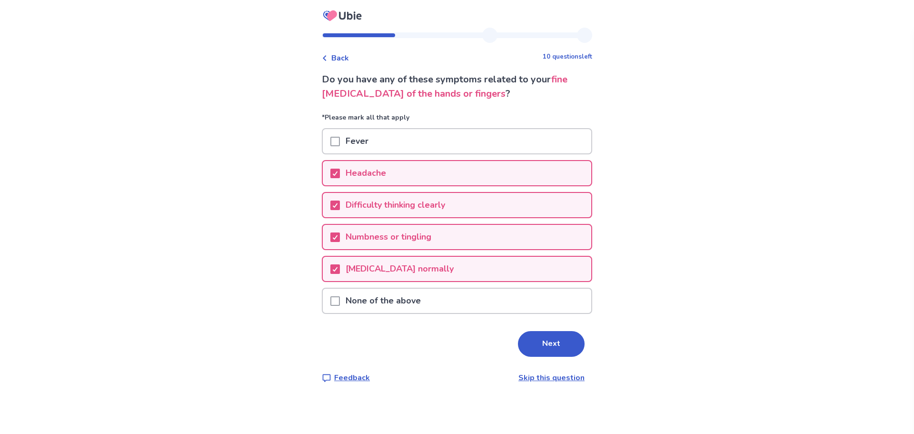
click at [334, 272] on div "Difficulty walking normally" at bounding box center [457, 269] width 269 height 24
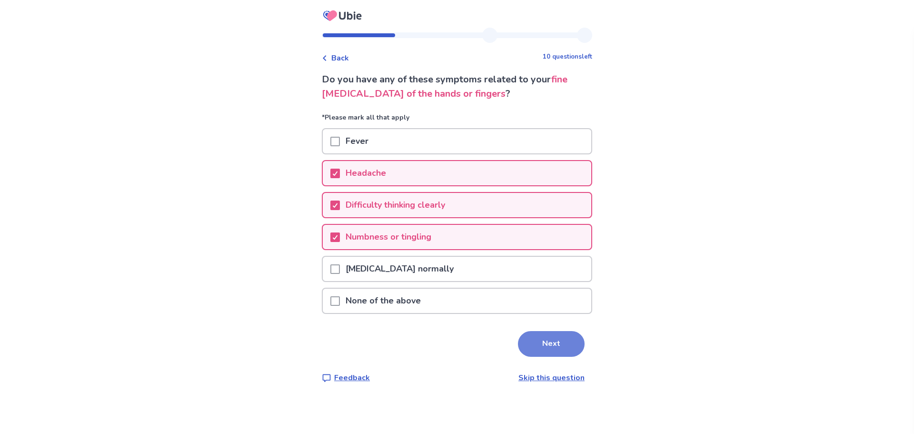
click at [568, 345] on button "Next" at bounding box center [551, 344] width 67 height 26
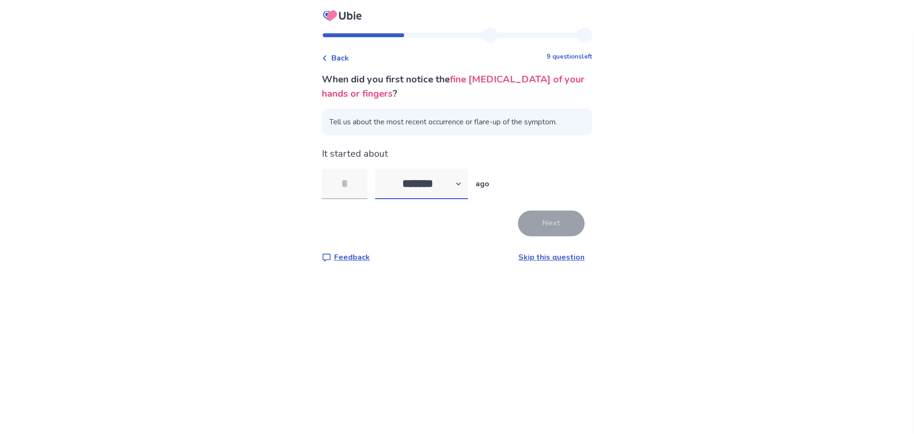
click at [435, 187] on select "******* ****** ******* ******** *******" at bounding box center [421, 184] width 93 height 30
select select "*"
click at [381, 169] on select "******* ****** ******* ******** *******" at bounding box center [421, 184] width 93 height 30
click at [350, 191] on input "tel" at bounding box center [345, 184] width 46 height 30
type input "**"
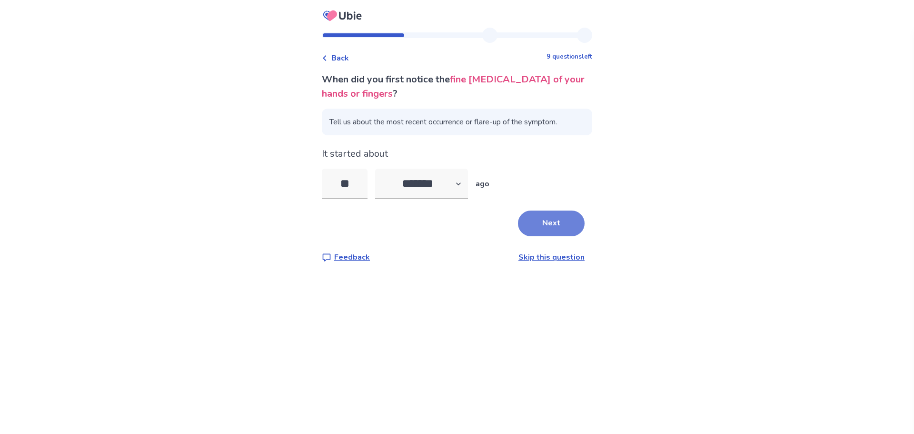
click at [538, 221] on button "Next" at bounding box center [551, 223] width 67 height 26
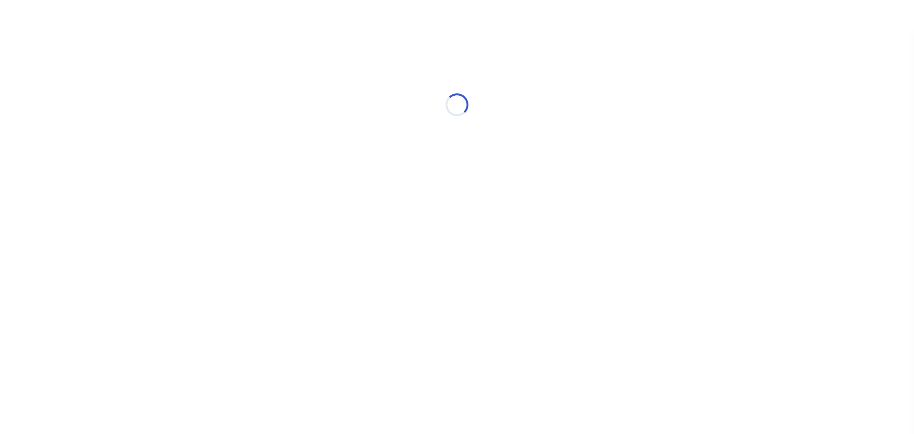
select select "*"
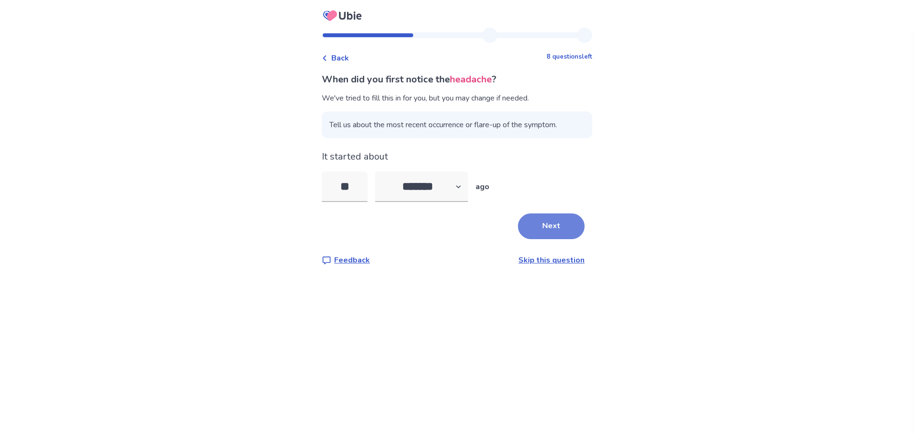
click at [558, 222] on button "Next" at bounding box center [551, 226] width 67 height 26
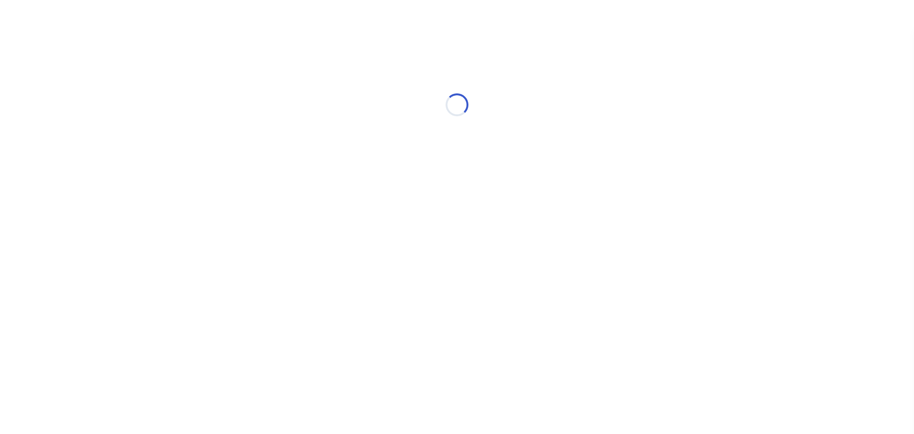
select select "*"
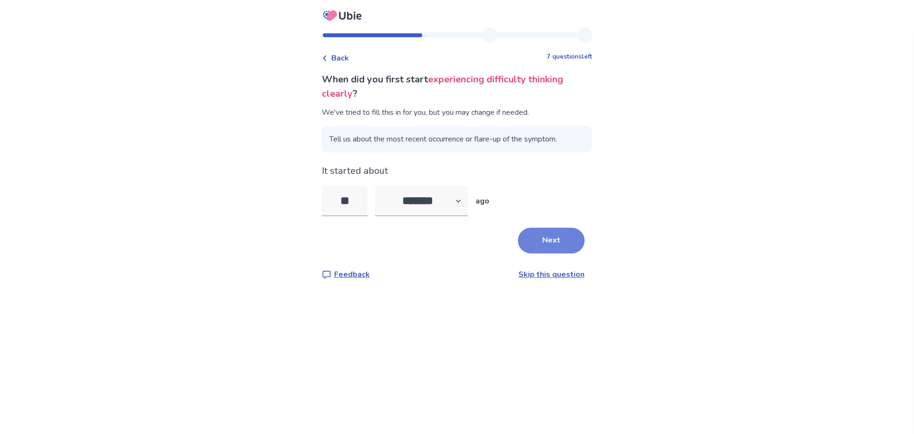
click at [565, 238] on button "Next" at bounding box center [551, 241] width 67 height 26
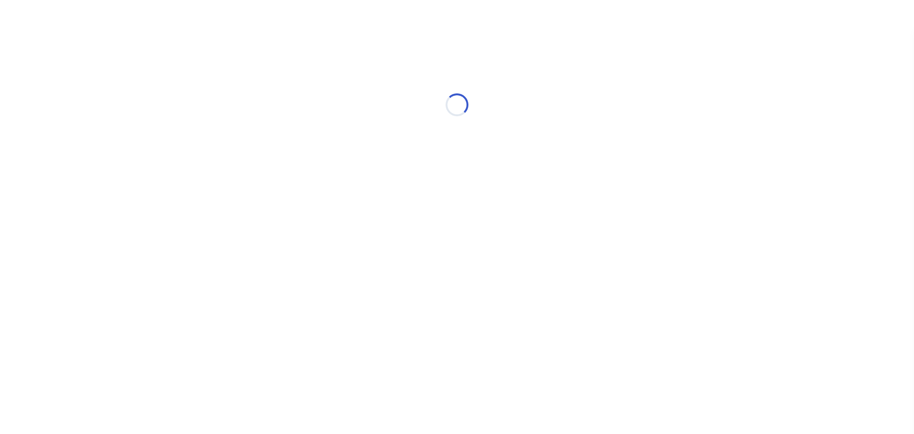
select select "*"
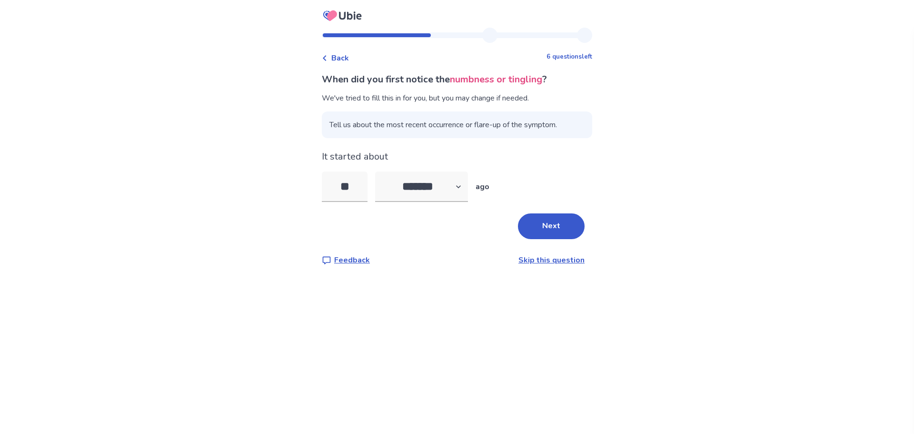
click at [565, 238] on button "Next" at bounding box center [551, 226] width 67 height 26
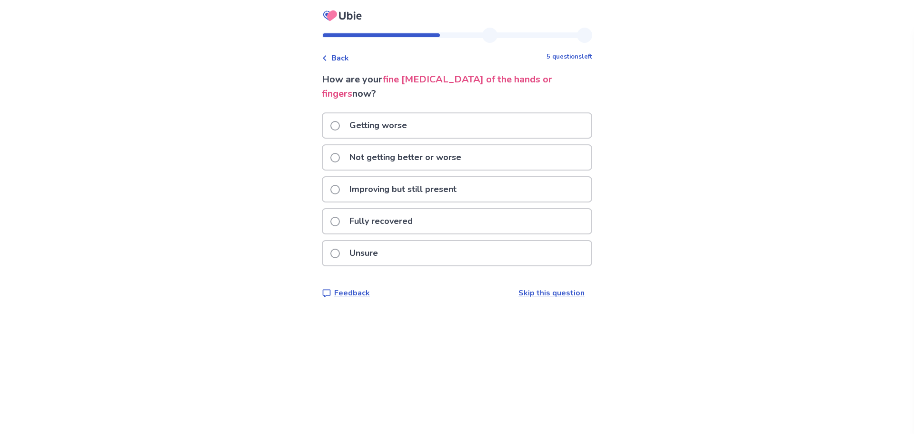
click at [444, 145] on p "Not getting better or worse" at bounding box center [405, 157] width 123 height 24
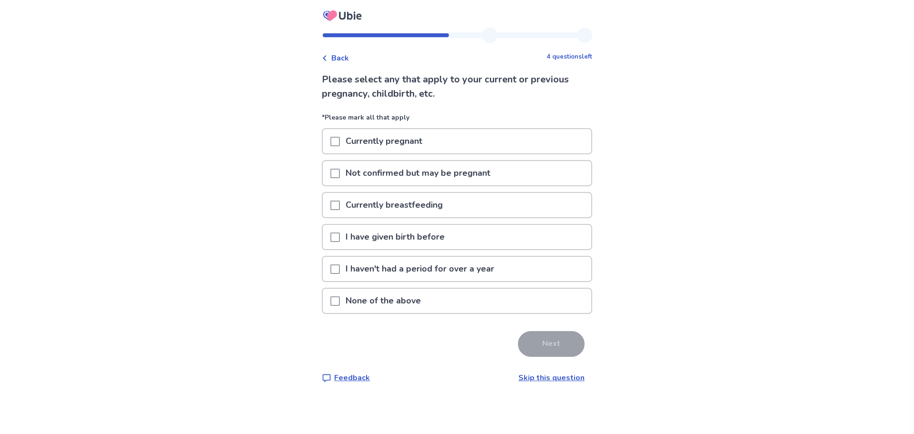
click at [339, 301] on span at bounding box center [335, 301] width 10 height 10
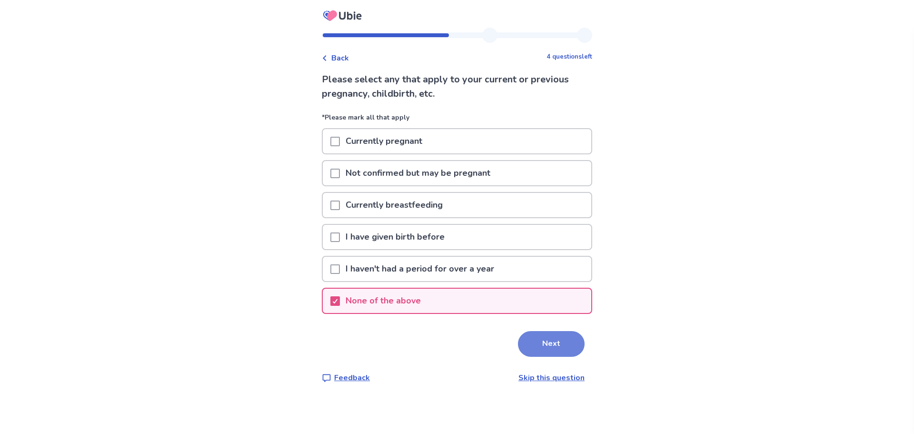
click at [548, 348] on button "Next" at bounding box center [551, 344] width 67 height 26
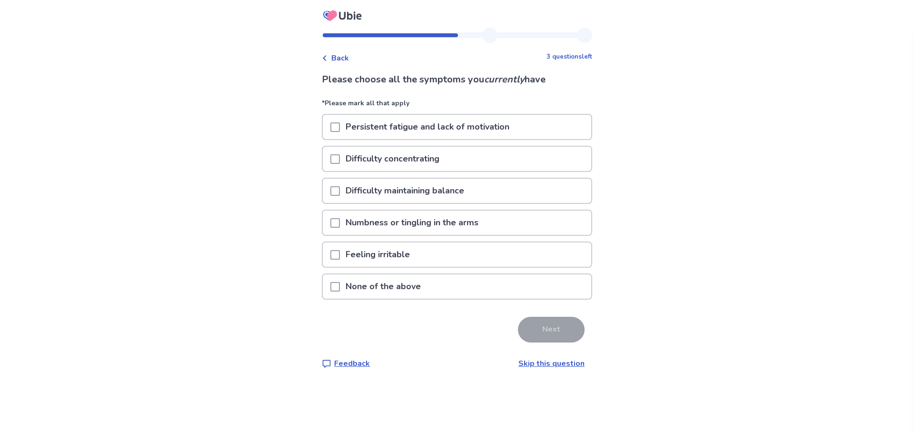
click at [340, 128] on span at bounding box center [335, 127] width 10 height 10
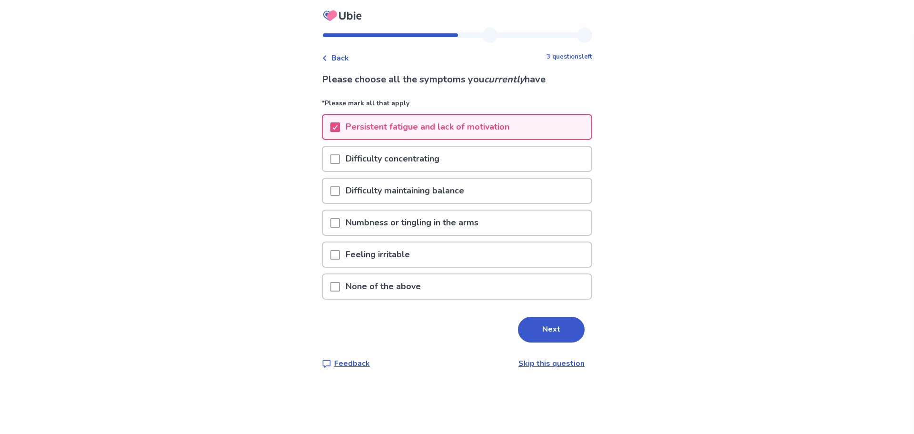
click at [339, 168] on div at bounding box center [335, 159] width 10 height 24
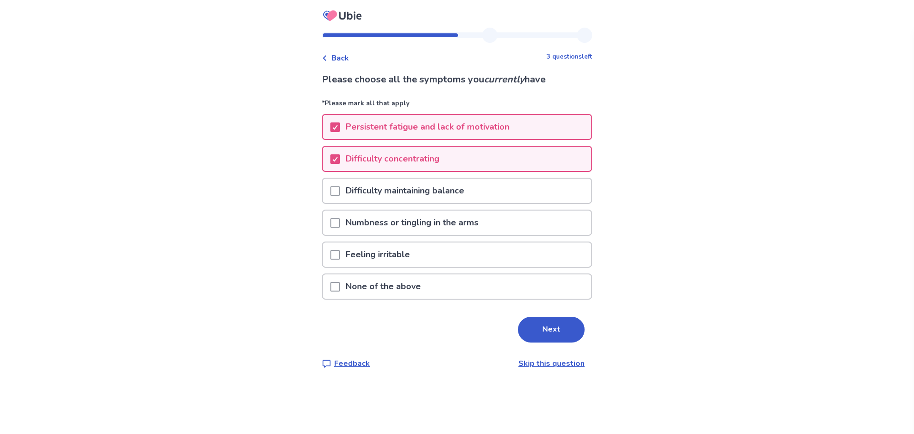
click at [339, 190] on span at bounding box center [335, 191] width 10 height 10
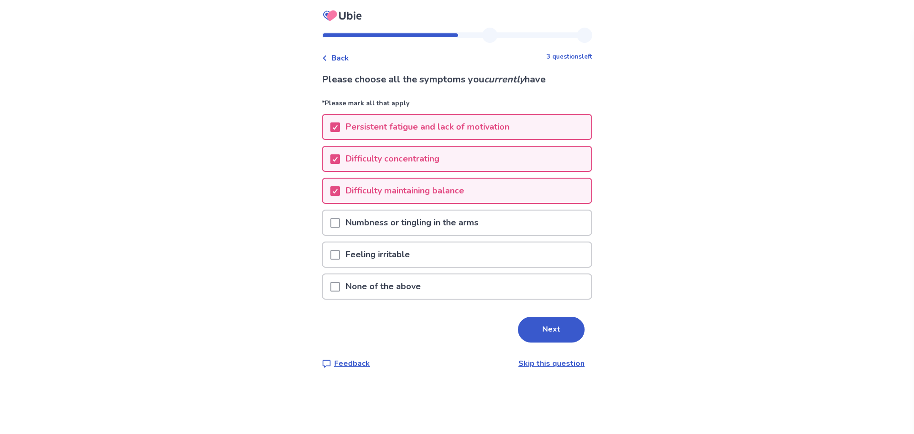
click at [340, 222] on span at bounding box center [335, 223] width 10 height 10
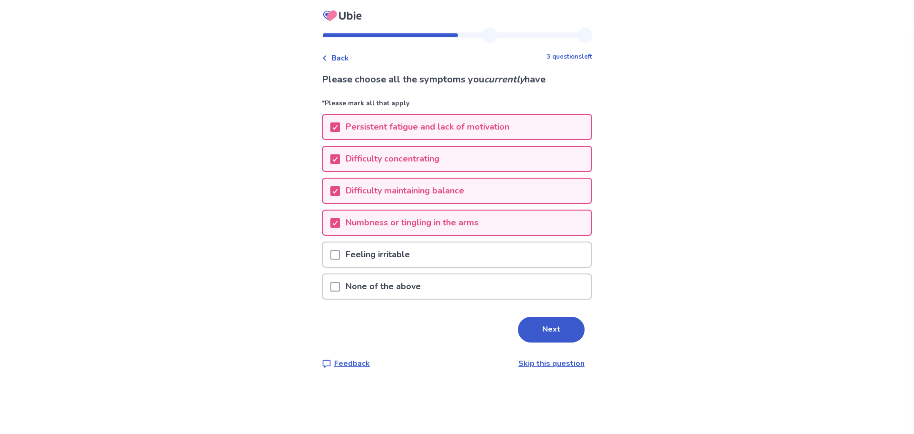
click at [340, 254] on span at bounding box center [335, 255] width 10 height 10
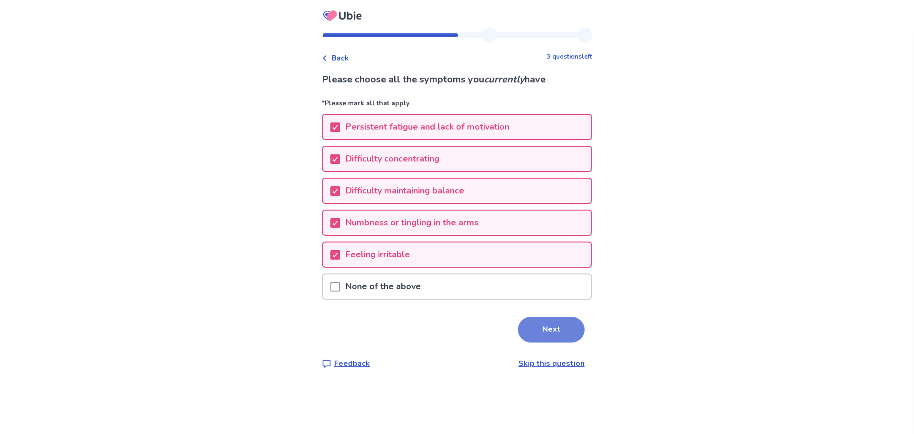
click at [551, 328] on button "Next" at bounding box center [551, 330] width 67 height 26
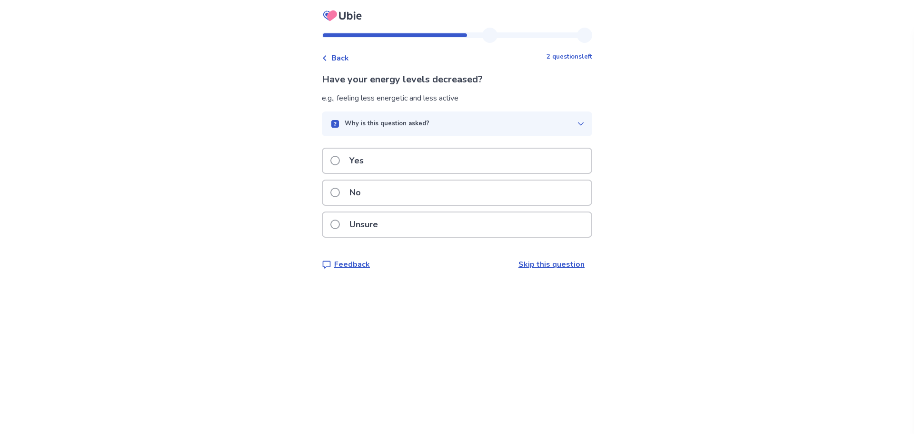
click at [363, 165] on p "Yes" at bounding box center [357, 161] width 26 height 24
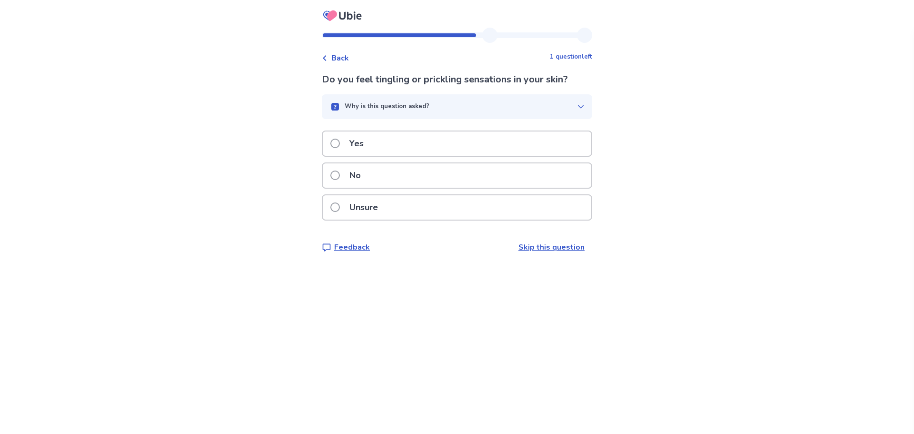
click at [353, 143] on p "Yes" at bounding box center [357, 143] width 26 height 24
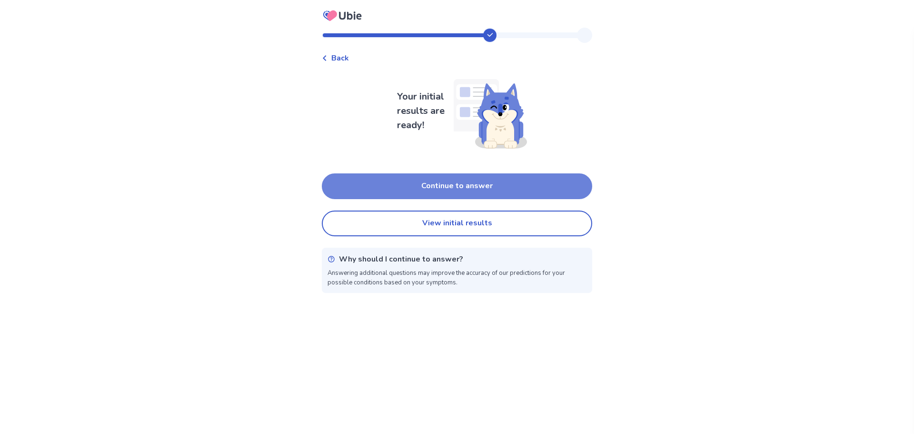
click at [387, 190] on button "Continue to answer" at bounding box center [457, 186] width 270 height 26
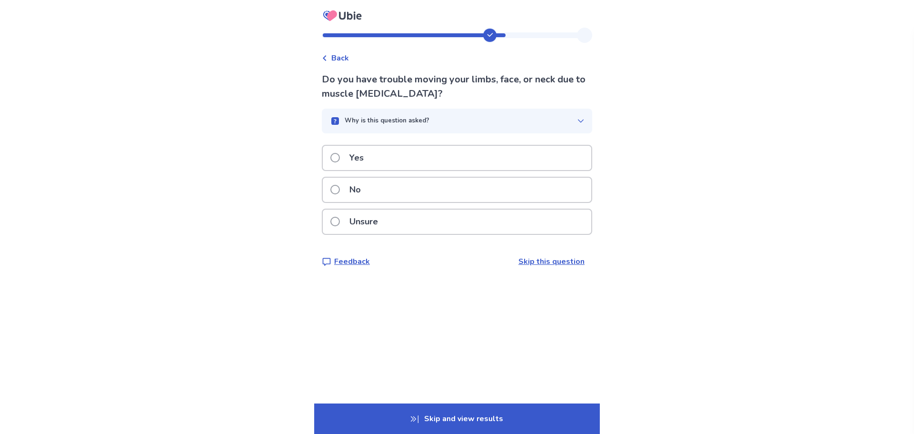
click at [384, 159] on div "Yes" at bounding box center [457, 158] width 269 height 24
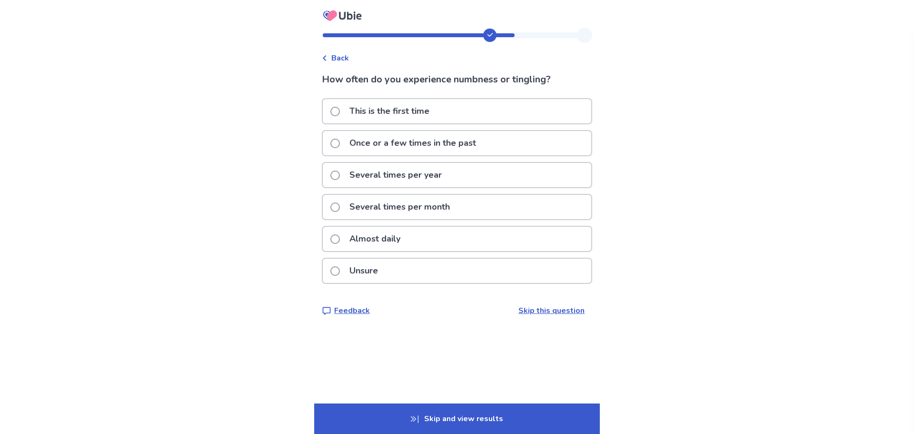
drag, startPoint x: 405, startPoint y: 209, endPoint x: 409, endPoint y: 247, distance: 38.3
click at [409, 244] on div "This is the first time Once or a few times in the past Several times per year S…" at bounding box center [457, 193] width 270 height 191
click at [377, 238] on p "Almost daily" at bounding box center [375, 239] width 62 height 24
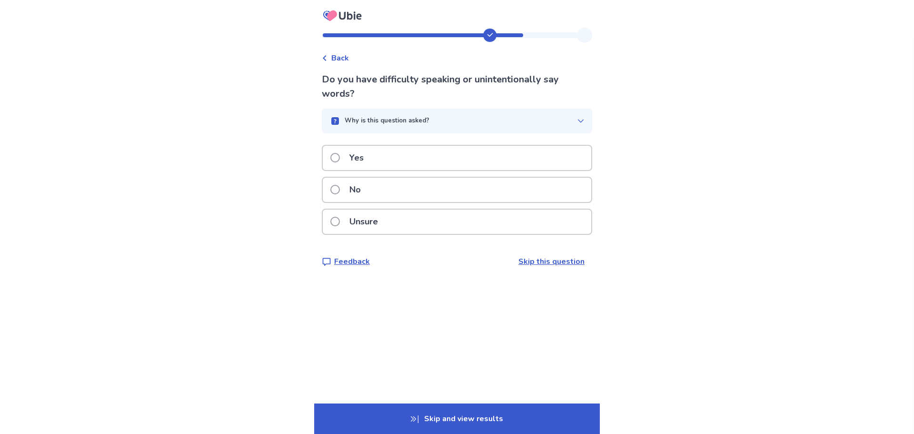
click at [379, 156] on div "Yes" at bounding box center [457, 158] width 269 height 24
click at [395, 152] on div "Yes" at bounding box center [457, 158] width 269 height 24
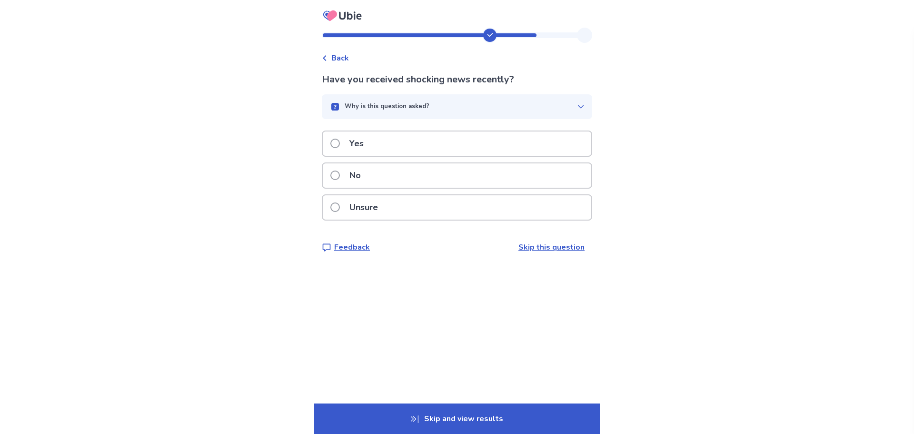
click at [400, 179] on div "No" at bounding box center [457, 175] width 269 height 24
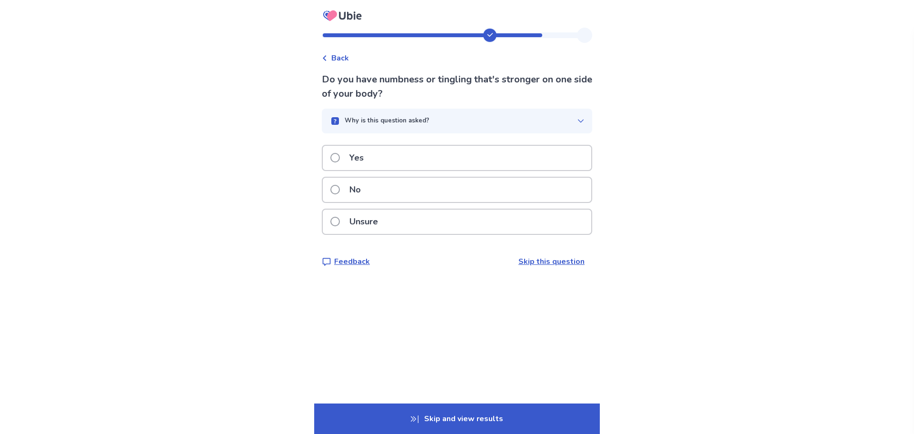
click at [402, 162] on div "Yes" at bounding box center [457, 158] width 269 height 24
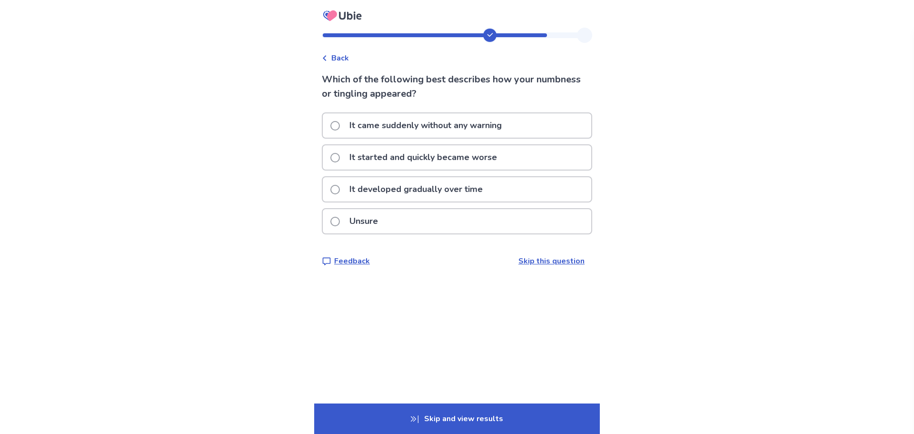
click at [440, 159] on p "It started and quickly became worse" at bounding box center [423, 157] width 159 height 24
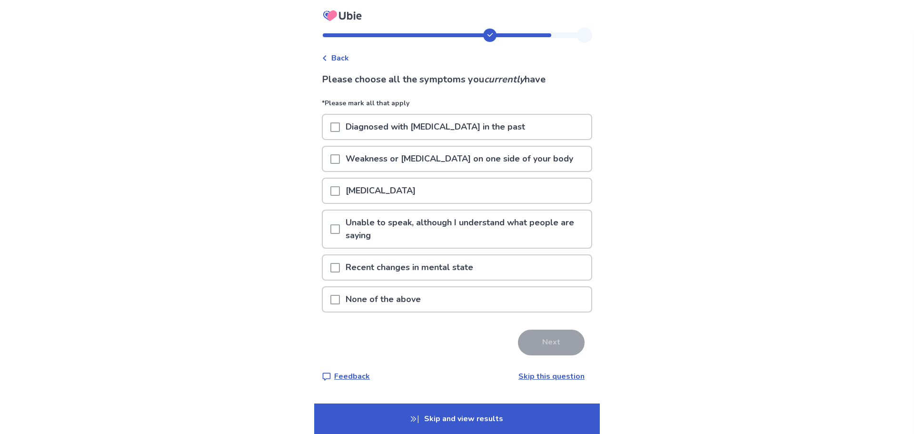
click at [340, 54] on span "Back" at bounding box center [340, 57] width 18 height 11
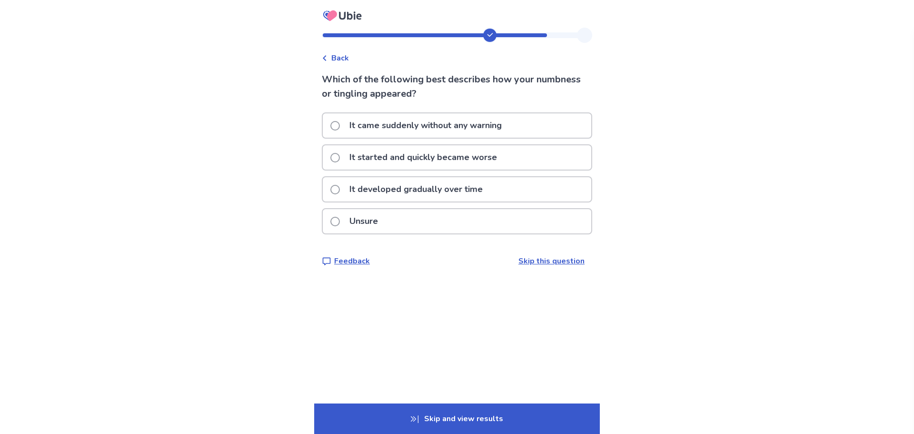
click at [479, 189] on p "It developed gradually over time" at bounding box center [416, 189] width 145 height 24
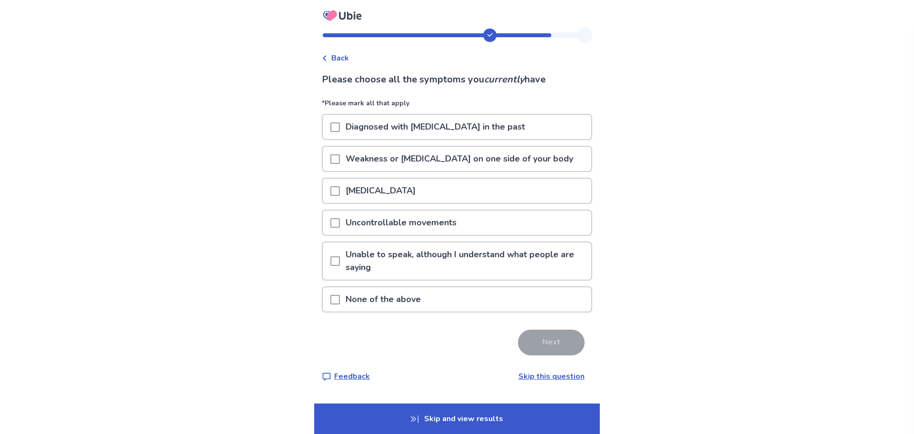
click at [340, 159] on span at bounding box center [335, 159] width 10 height 10
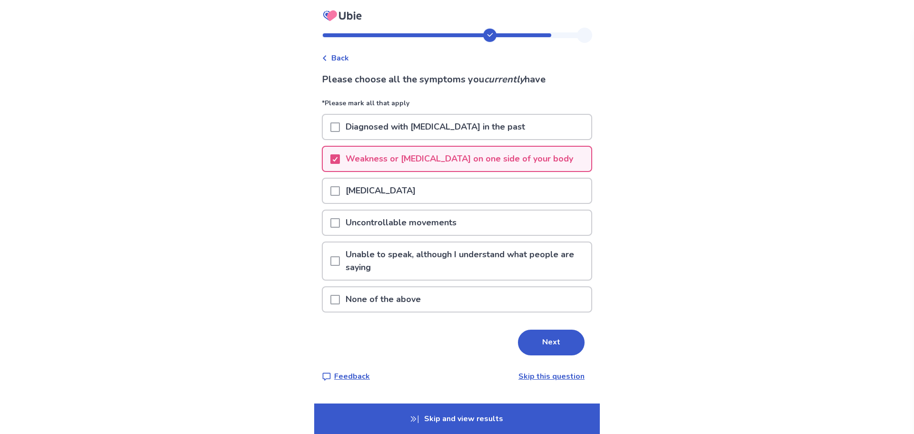
click at [338, 188] on span at bounding box center [335, 191] width 10 height 10
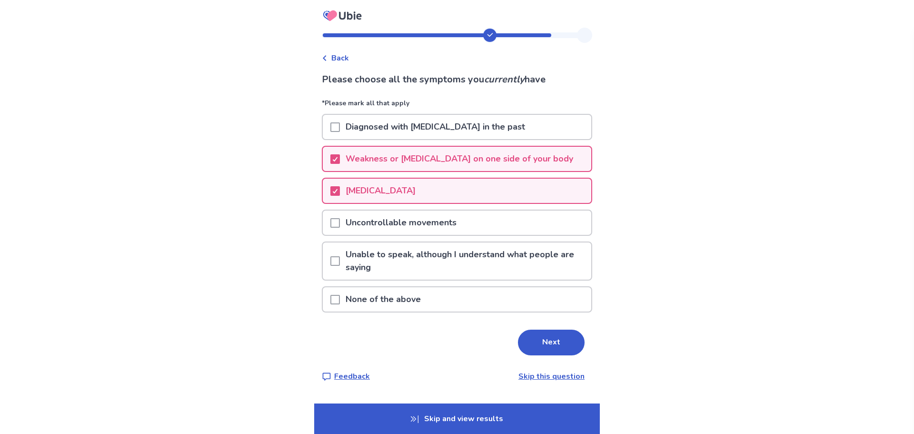
click at [338, 220] on span at bounding box center [335, 223] width 10 height 10
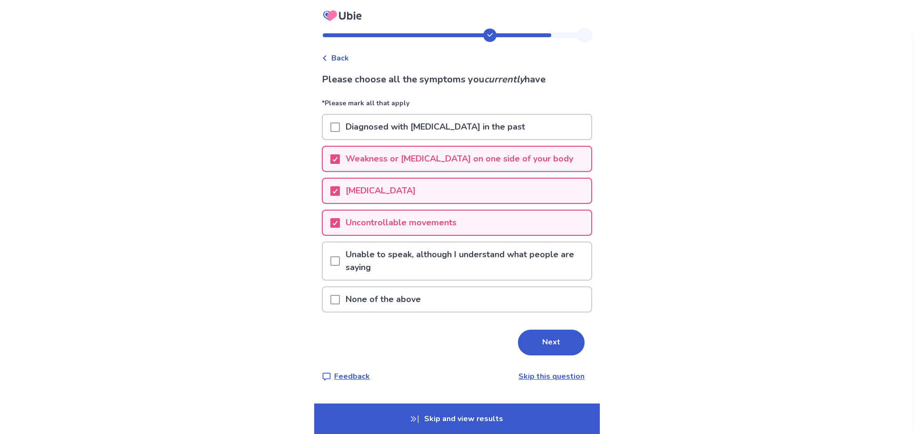
click at [339, 252] on div at bounding box center [335, 260] width 10 height 37
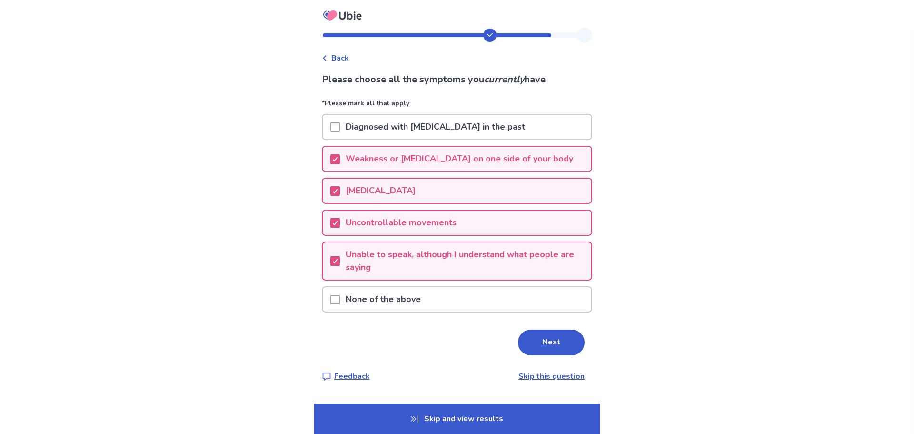
click at [339, 252] on div at bounding box center [335, 260] width 10 height 37
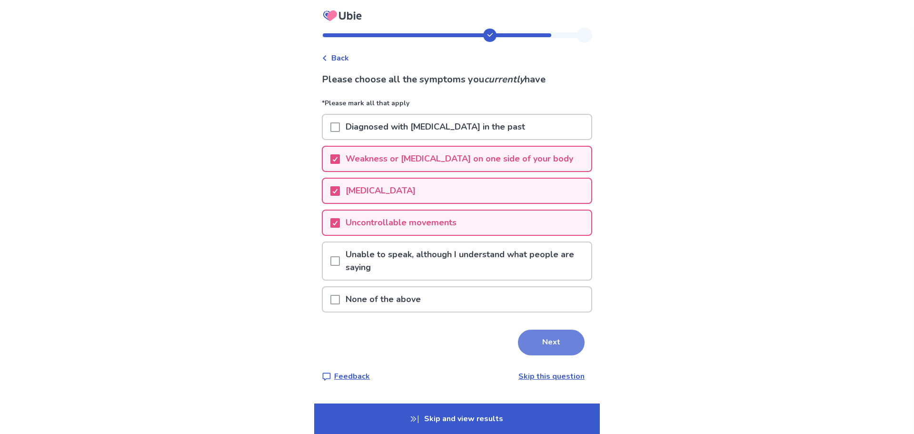
click at [570, 339] on button "Next" at bounding box center [551, 342] width 67 height 26
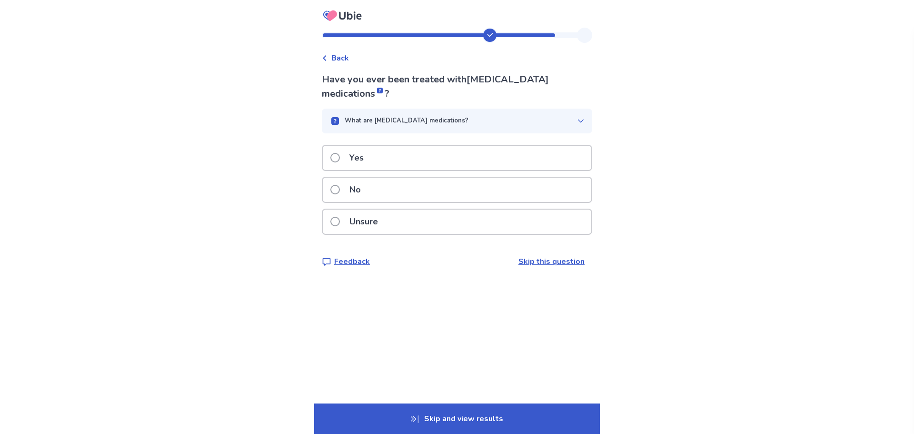
click at [362, 169] on p "Yes" at bounding box center [357, 158] width 26 height 24
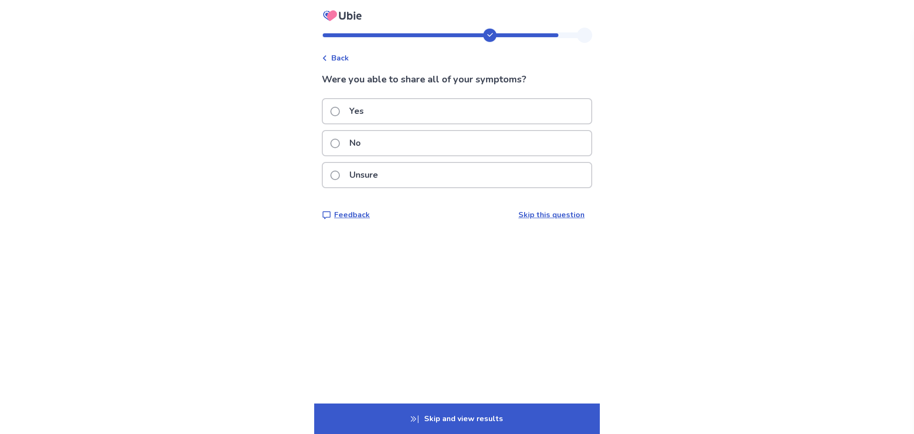
click at [349, 114] on label "Yes" at bounding box center [349, 111] width 39 height 24
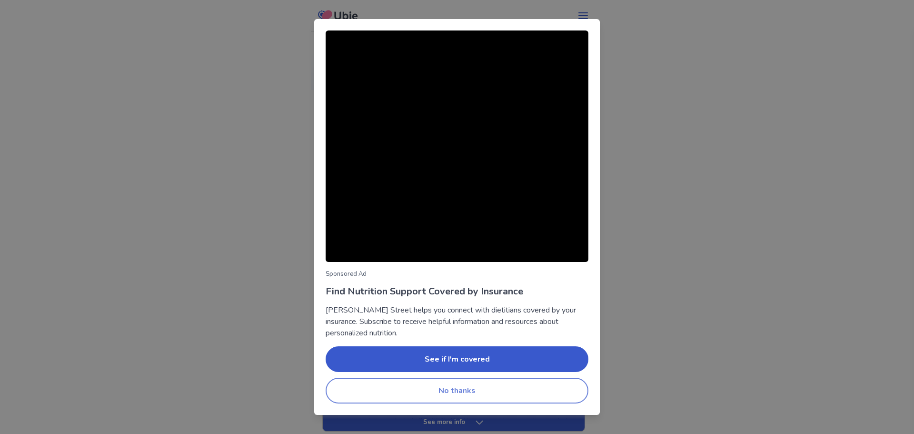
click at [534, 390] on button "No thanks" at bounding box center [457, 391] width 263 height 26
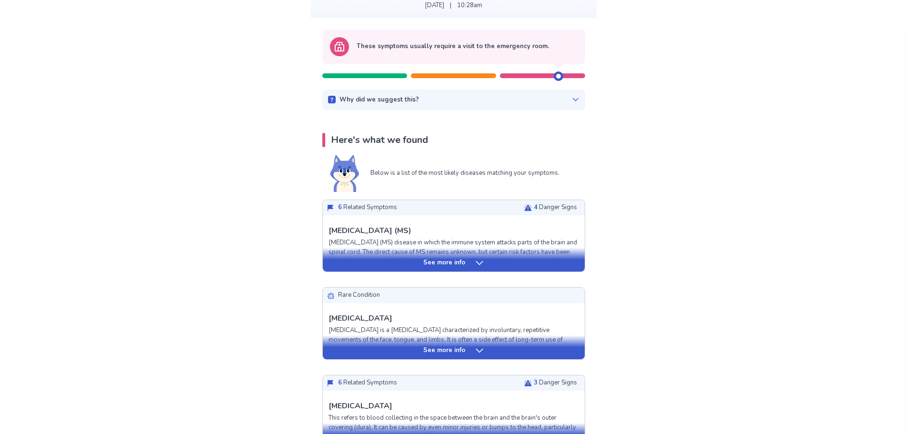
scroll to position [95, 0]
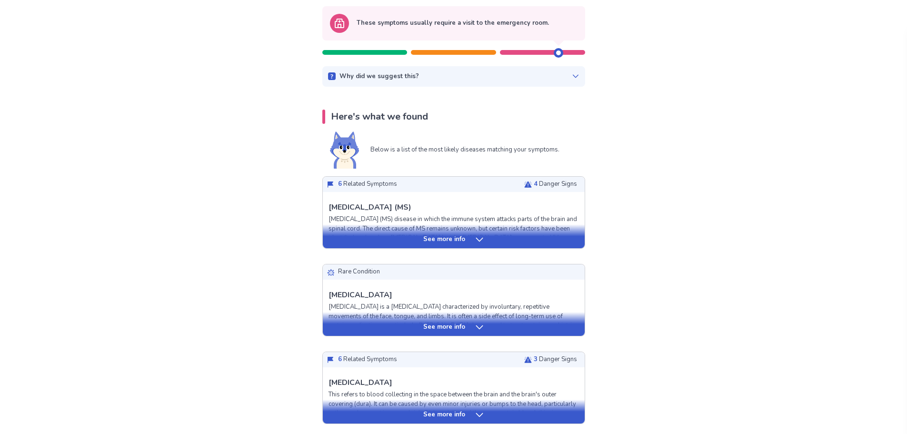
click at [455, 329] on p "See more info" at bounding box center [444, 327] width 42 height 10
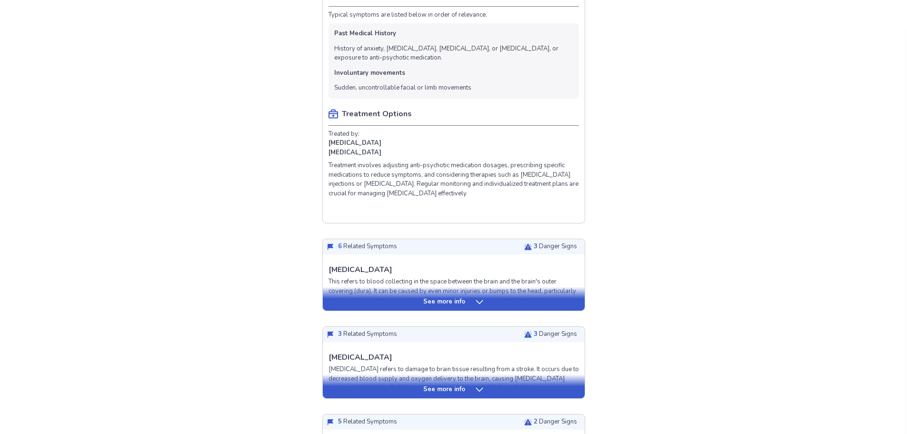
scroll to position [524, 0]
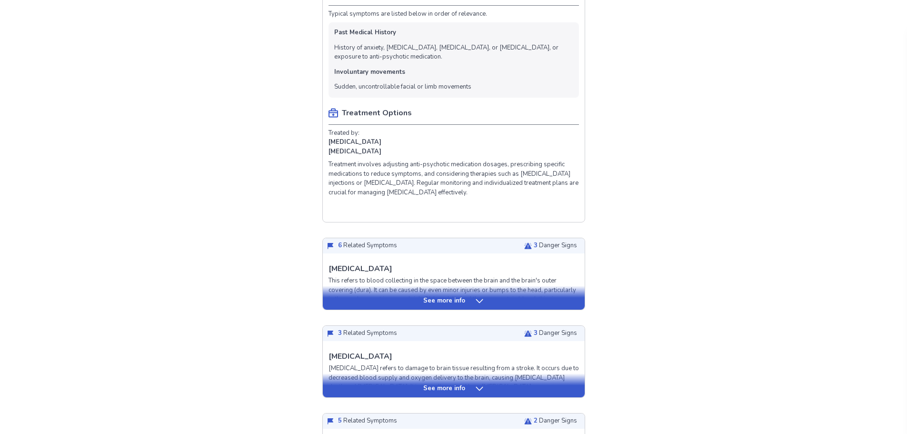
click at [468, 306] on div "See more info" at bounding box center [454, 301] width 262 height 10
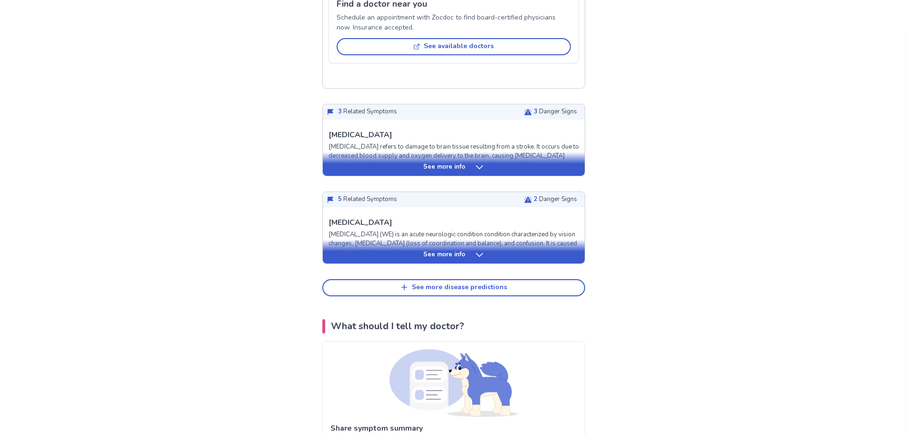
scroll to position [1476, 0]
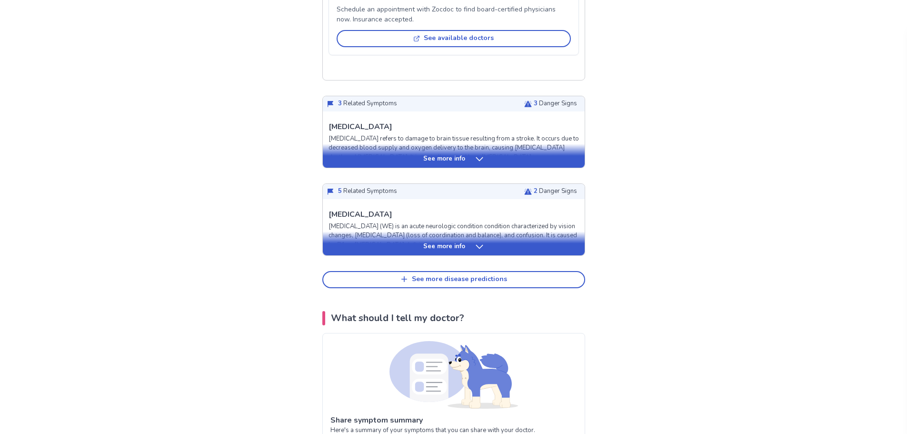
click at [476, 251] on icon at bounding box center [480, 247] width 10 height 10
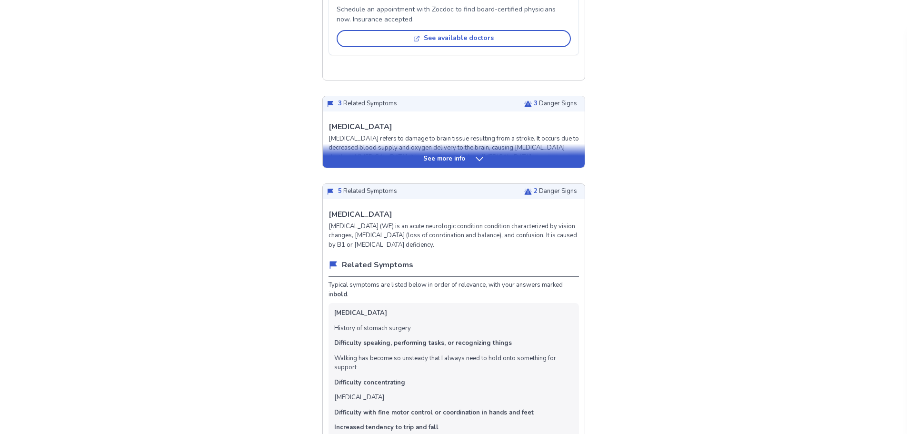
click at [450, 164] on p "See more info" at bounding box center [444, 159] width 42 height 10
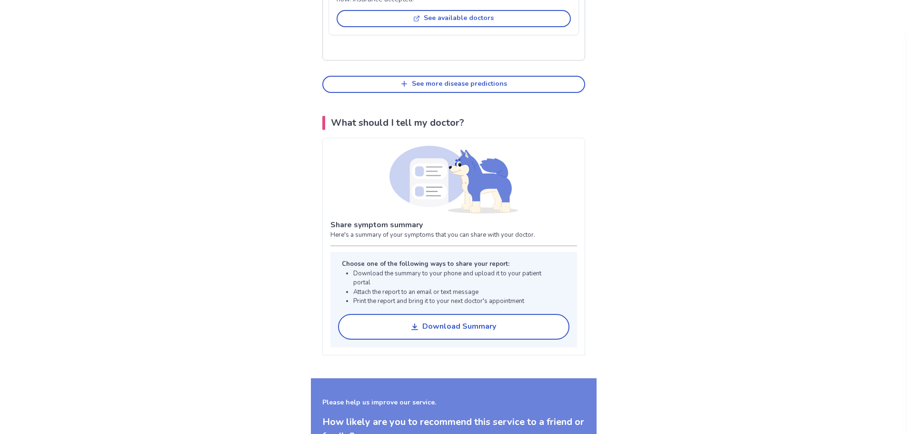
scroll to position [3095, 0]
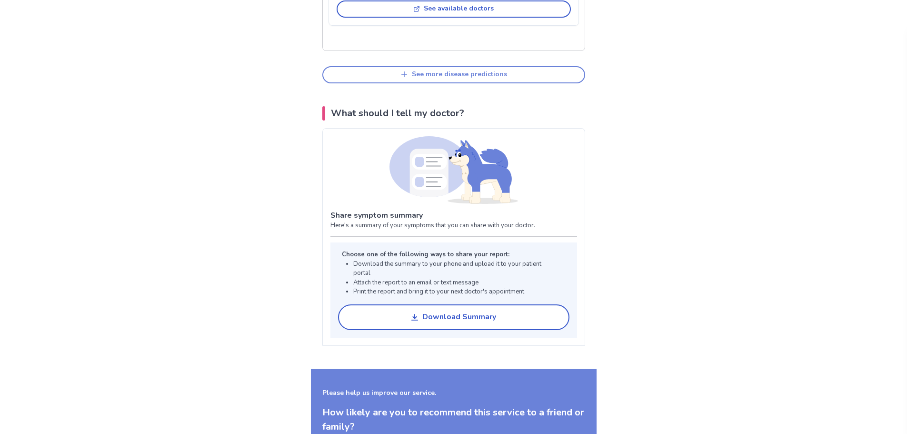
click at [461, 79] on div "See more disease predictions" at bounding box center [459, 74] width 95 height 8
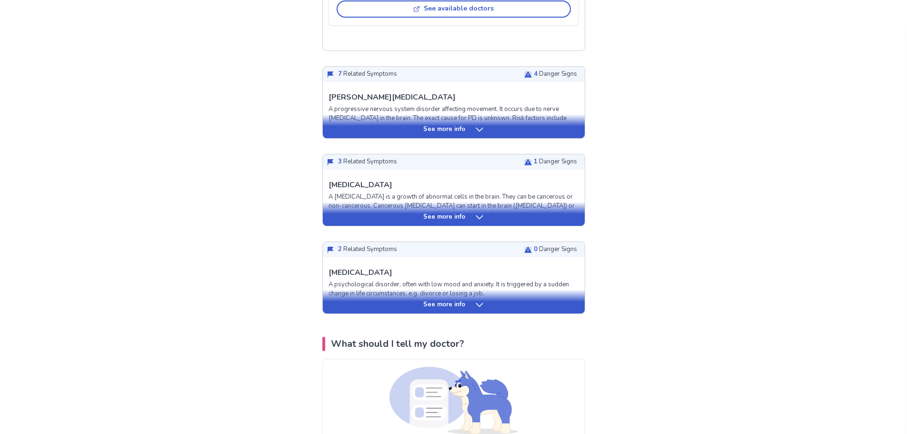
click at [505, 134] on div "See more info" at bounding box center [454, 130] width 262 height 10
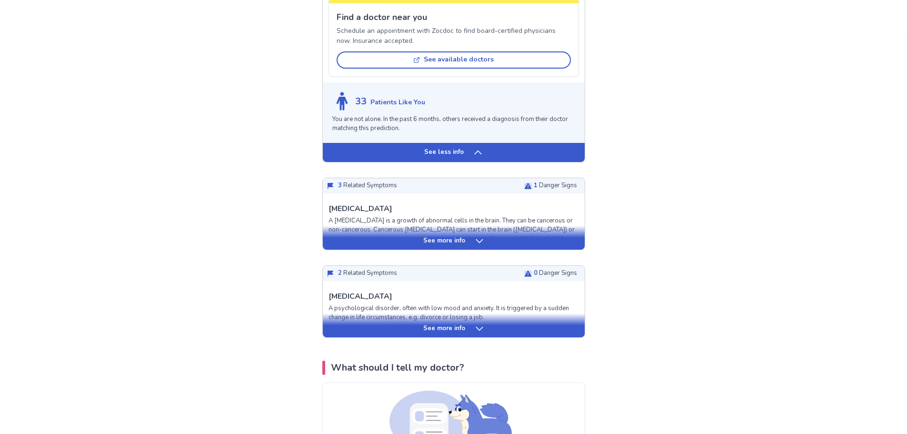
scroll to position [3857, 0]
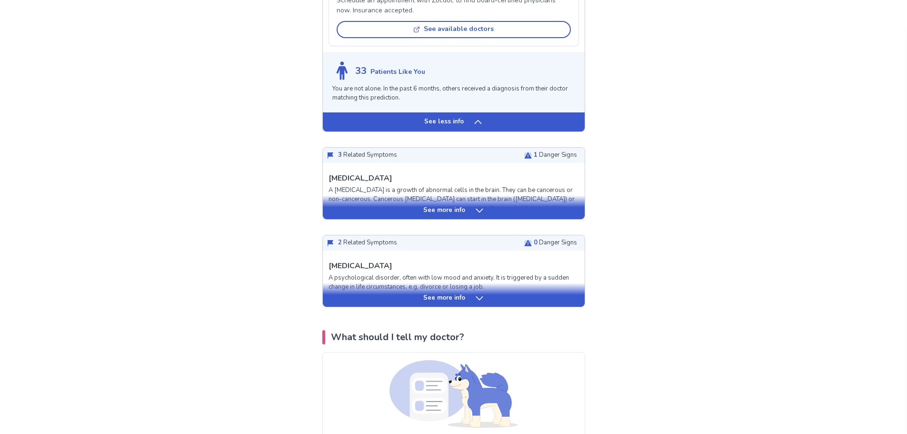
click at [472, 215] on div "See more info" at bounding box center [454, 211] width 262 height 10
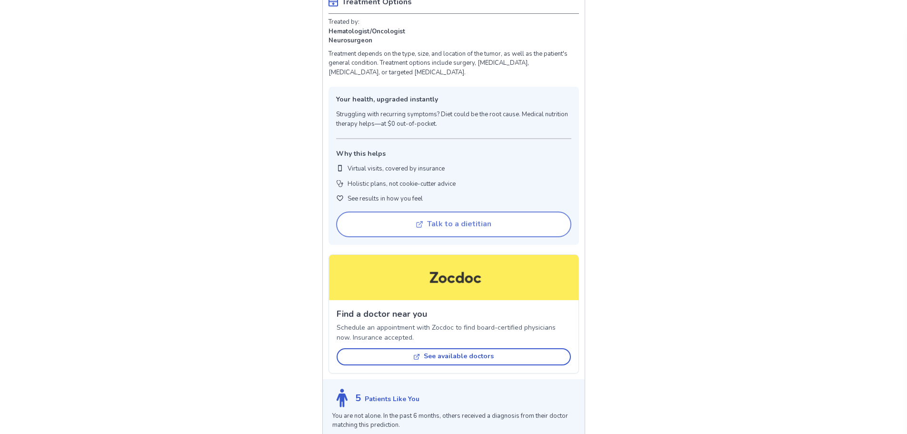
scroll to position [4618, 0]
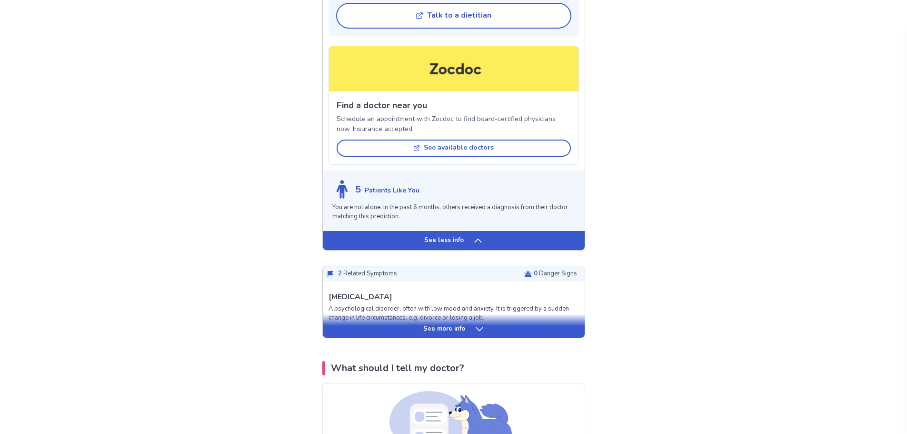
click at [462, 245] on p "See less info" at bounding box center [444, 241] width 40 height 10
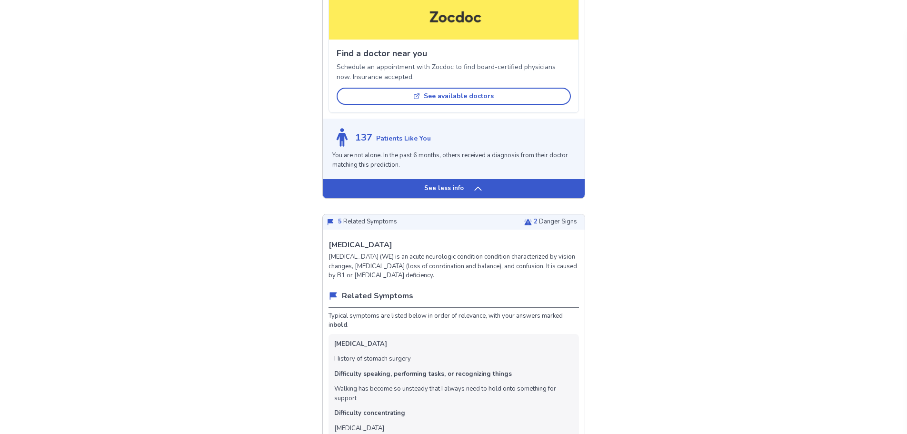
scroll to position [2207, 0]
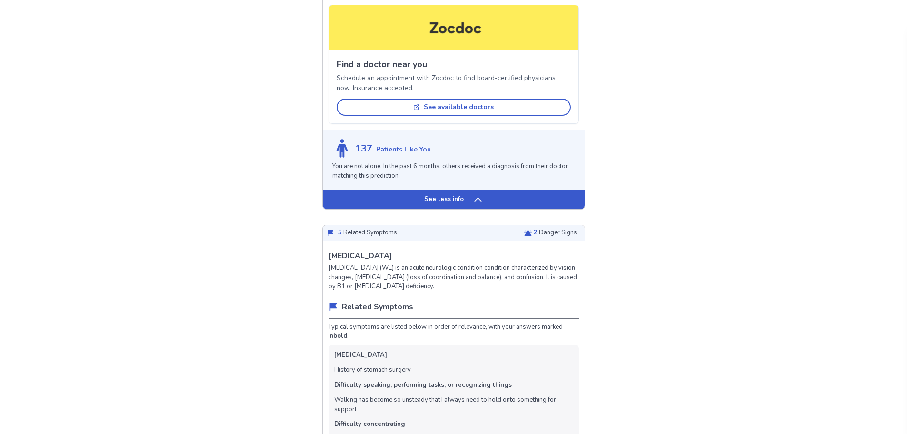
click at [450, 204] on p "See less info" at bounding box center [444, 200] width 40 height 10
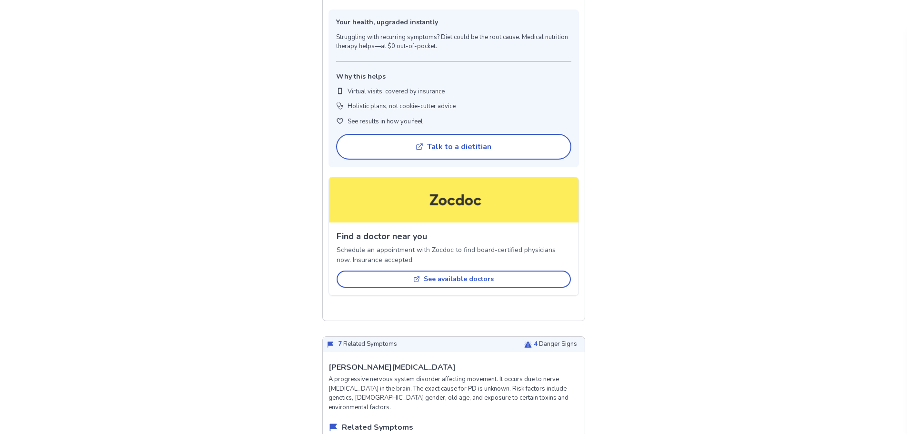
scroll to position [2112, 0]
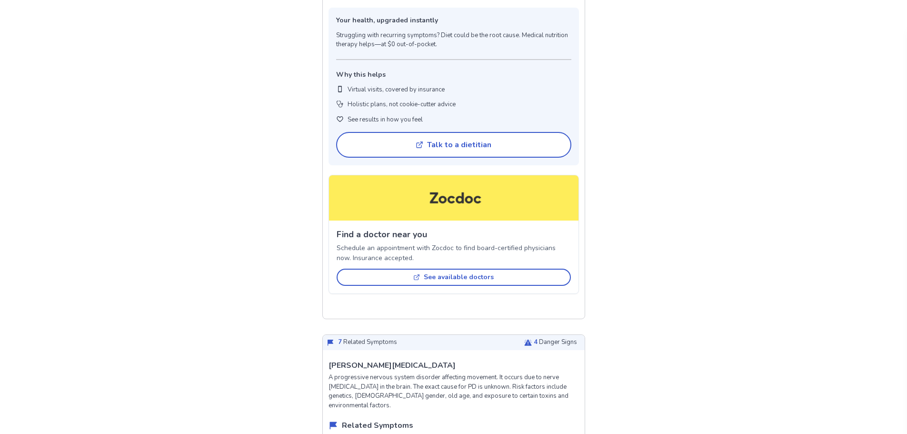
click at [410, 319] on div "See less info" at bounding box center [454, 308] width 262 height 19
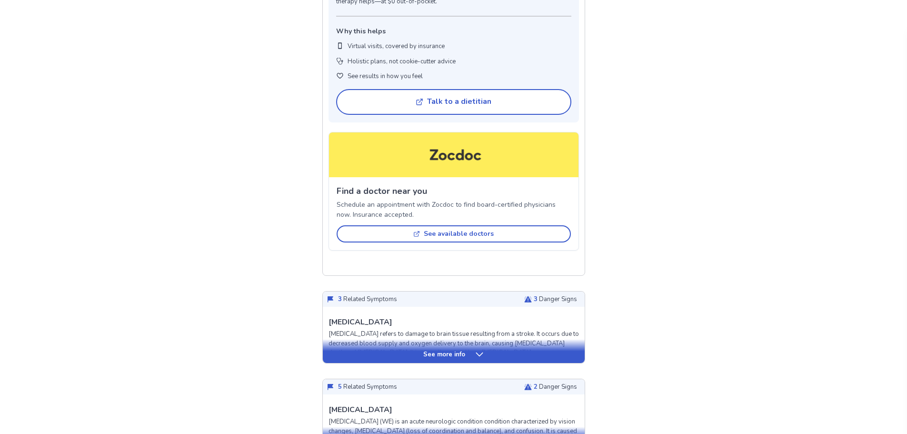
click at [409, 270] on div "See less info" at bounding box center [454, 265] width 262 height 19
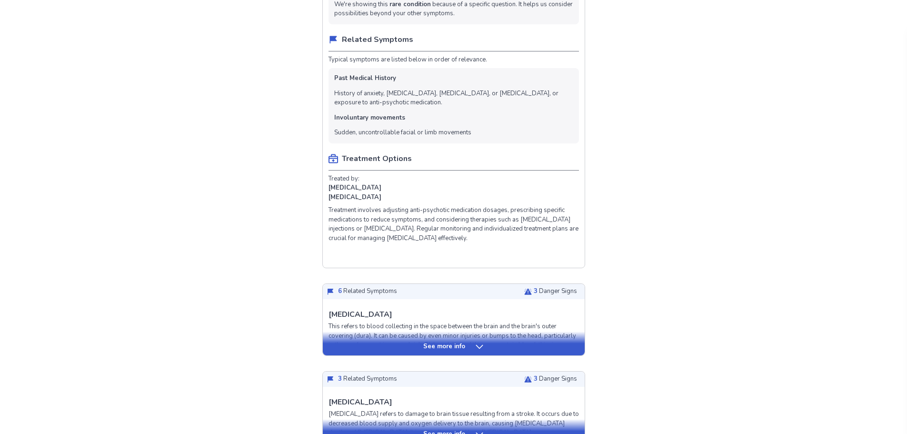
click at [410, 268] on div "See less info" at bounding box center [454, 258] width 262 height 19
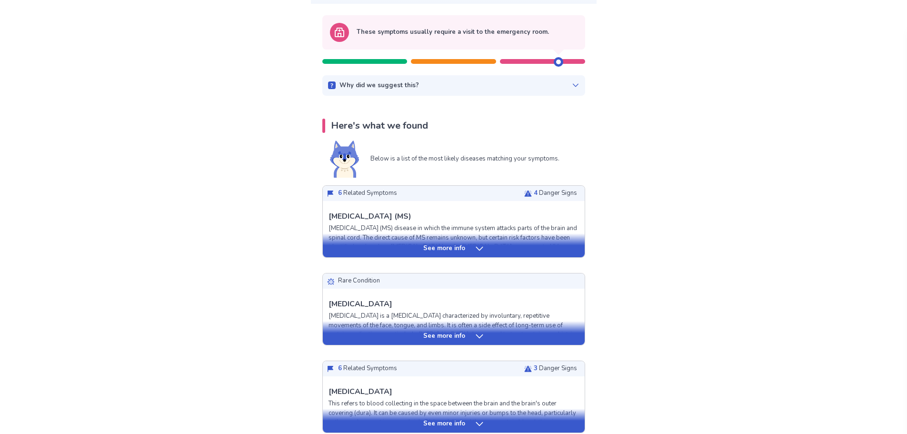
scroll to position [66, 0]
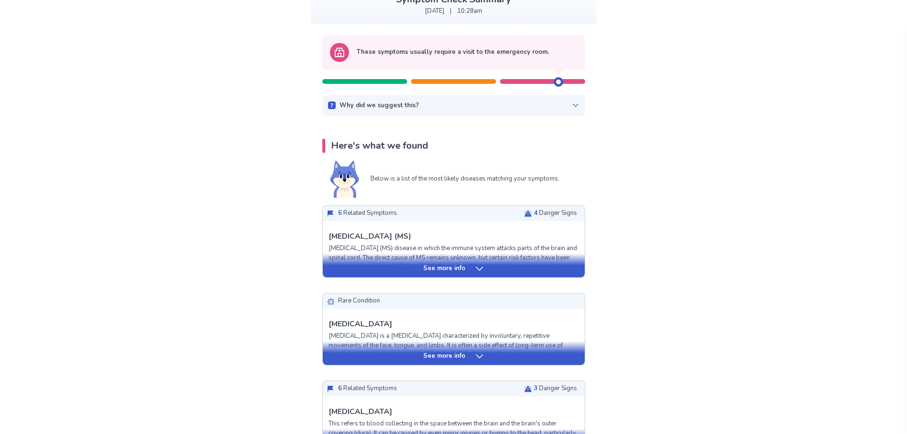
click at [385, 275] on div "See more info" at bounding box center [454, 265] width 262 height 24
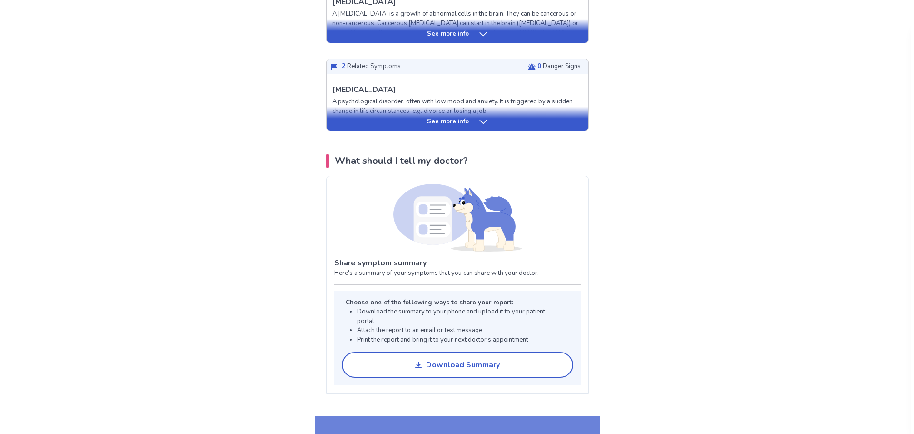
scroll to position [2447, 0]
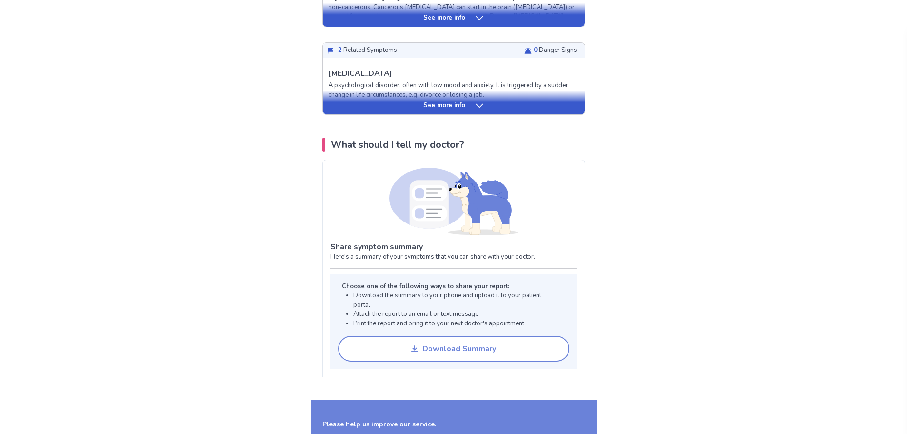
click at [479, 344] on div "Download Summary" at bounding box center [459, 348] width 74 height 9
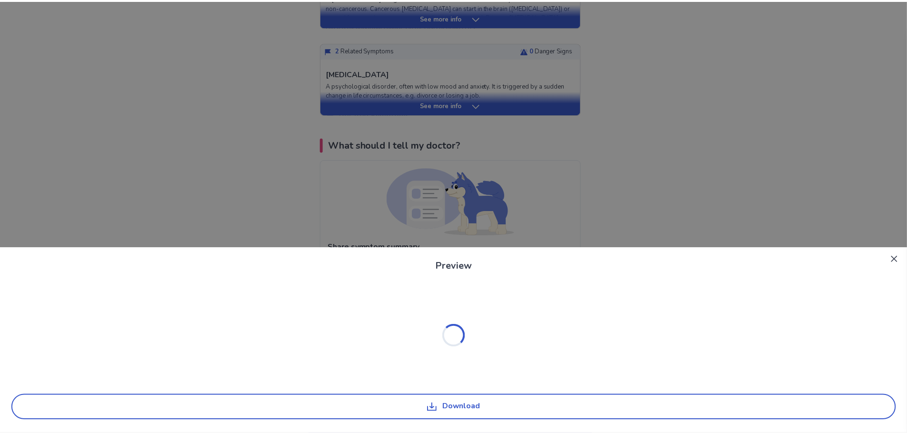
scroll to position [0, 0]
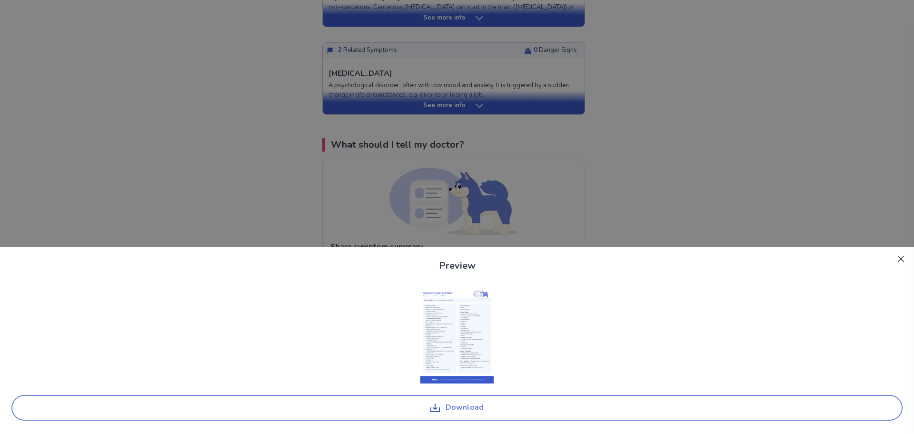
click at [474, 411] on button "Download" at bounding box center [456, 408] width 891 height 26
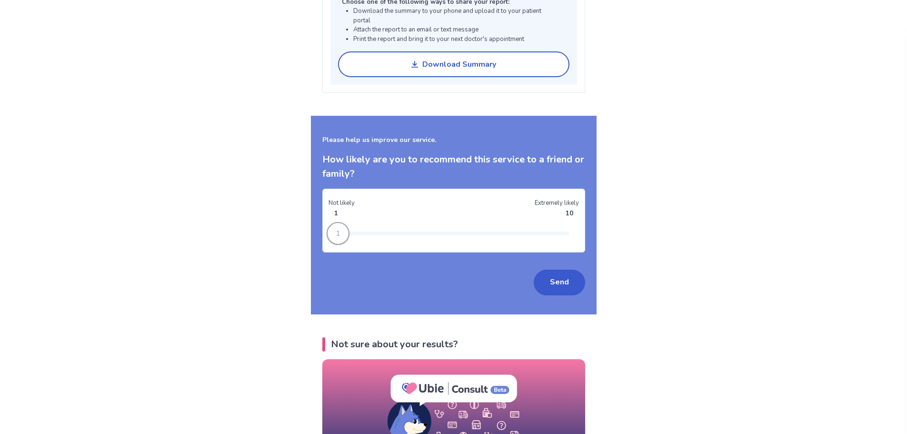
scroll to position [2732, 0]
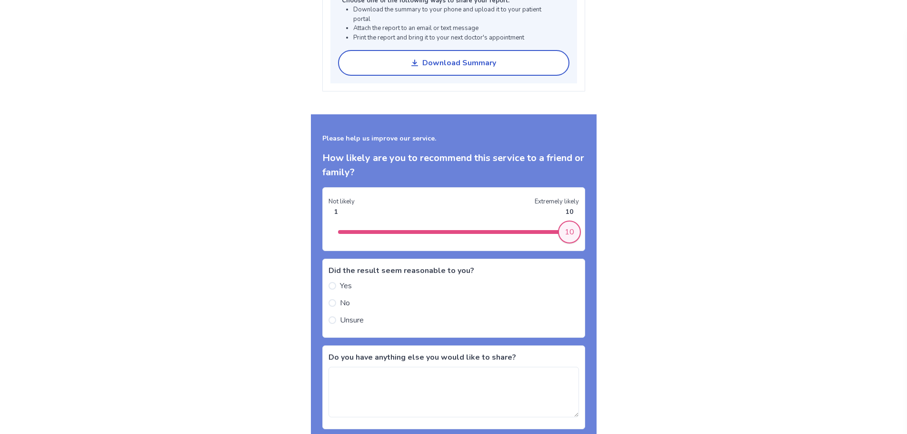
click at [344, 280] on label "Yes" at bounding box center [340, 285] width 23 height 11
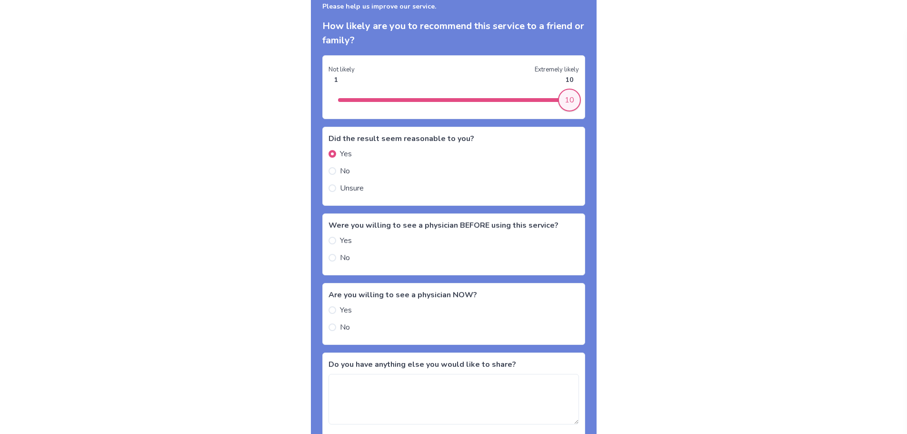
scroll to position [2923, 0]
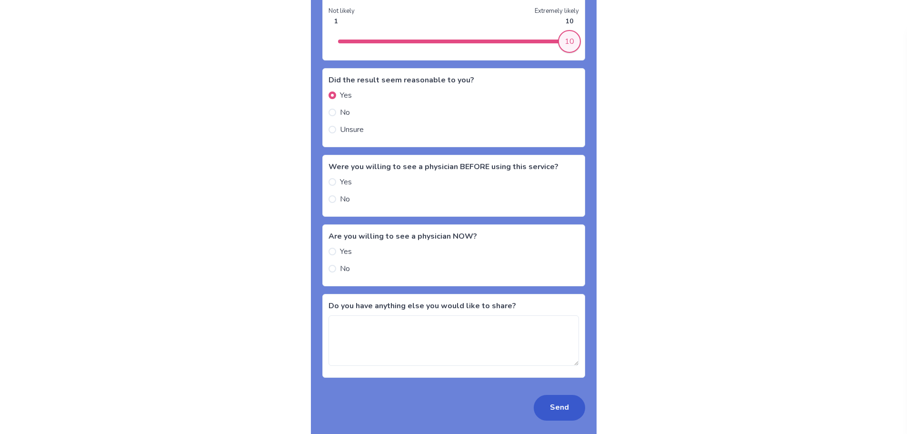
click at [346, 193] on span "No" at bounding box center [345, 198] width 10 height 11
click at [336, 248] on span at bounding box center [333, 252] width 8 height 8
click at [550, 402] on button "Send" at bounding box center [559, 408] width 51 height 26
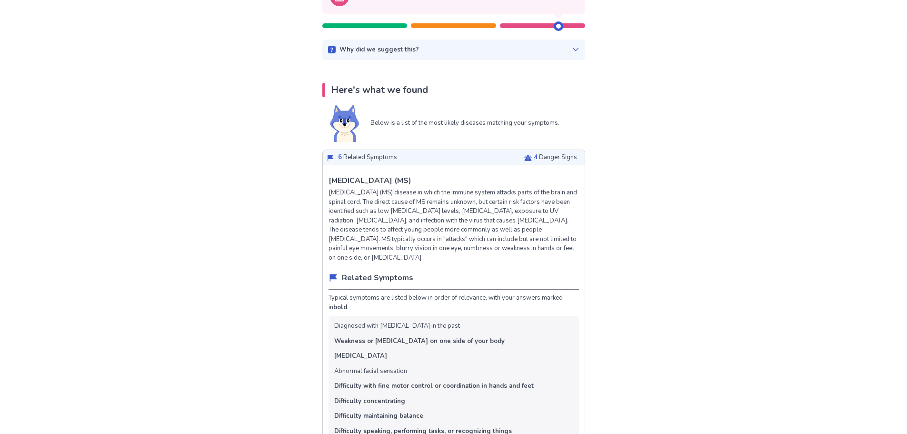
scroll to position [0, 0]
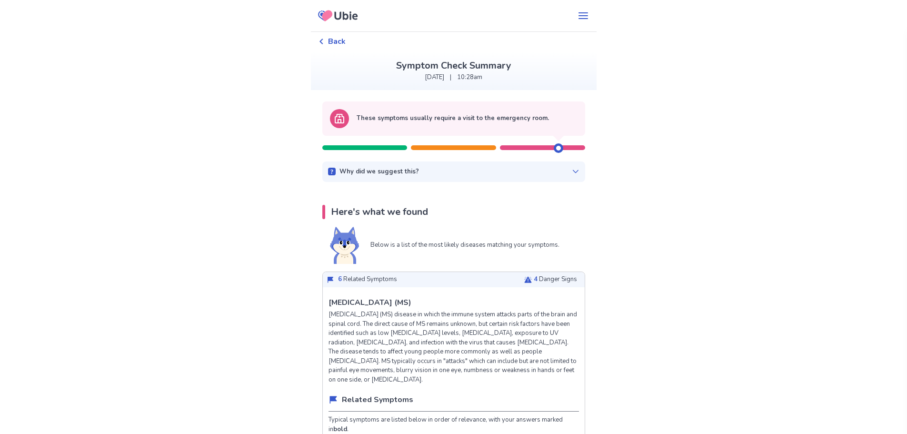
click at [332, 12] on icon at bounding box center [327, 15] width 10 height 11
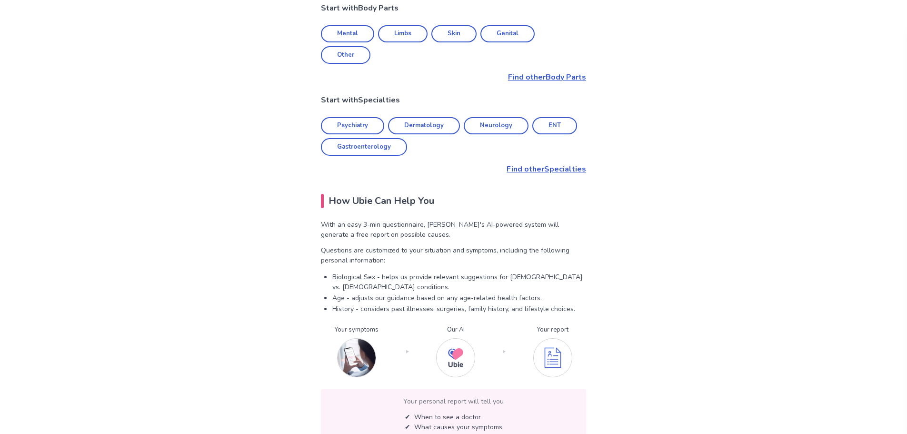
scroll to position [524, 0]
